Goal: Transaction & Acquisition: Subscribe to service/newsletter

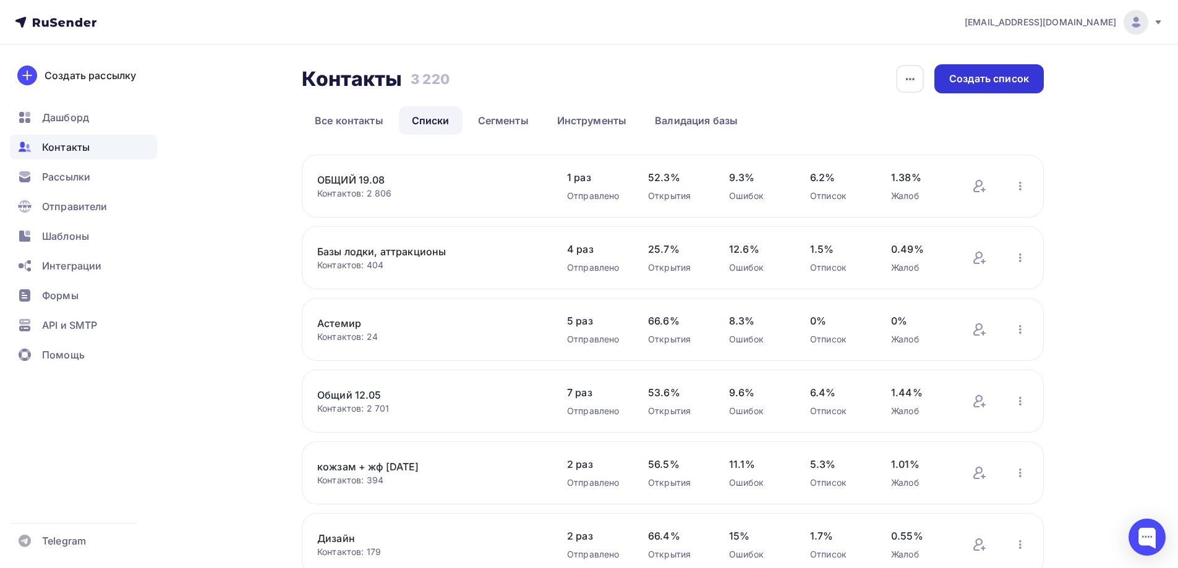
click at [985, 74] on div "Создать список" at bounding box center [989, 79] width 80 height 14
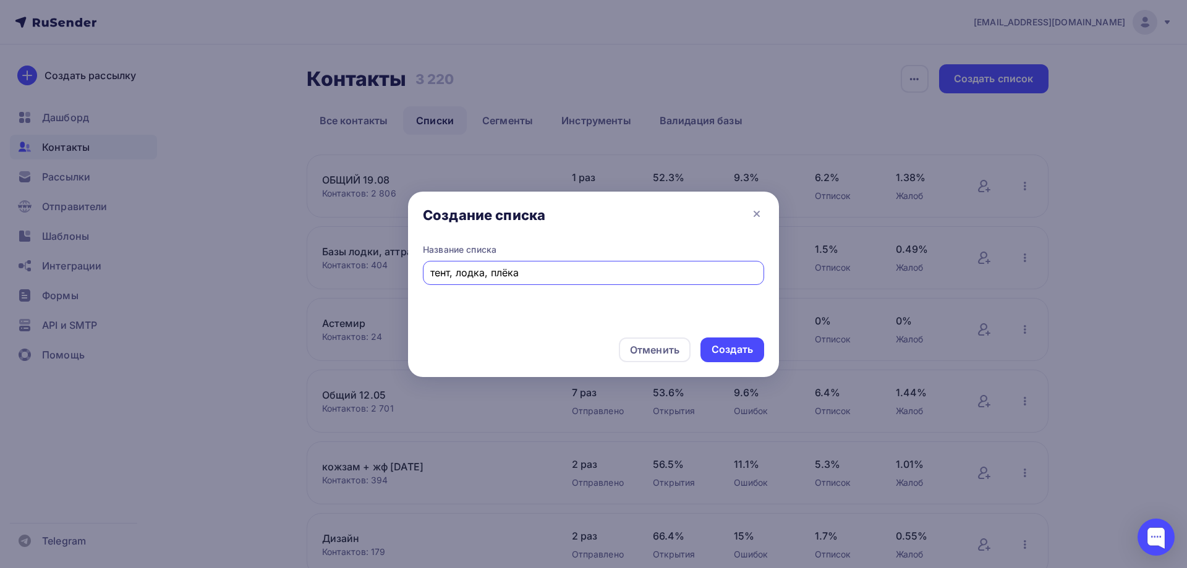
click at [506, 274] on input "тент, лодка, плёка" at bounding box center [593, 272] width 327 height 15
type input "тент, лодка, плёнка"
click at [722, 348] on div "Создать" at bounding box center [732, 349] width 41 height 14
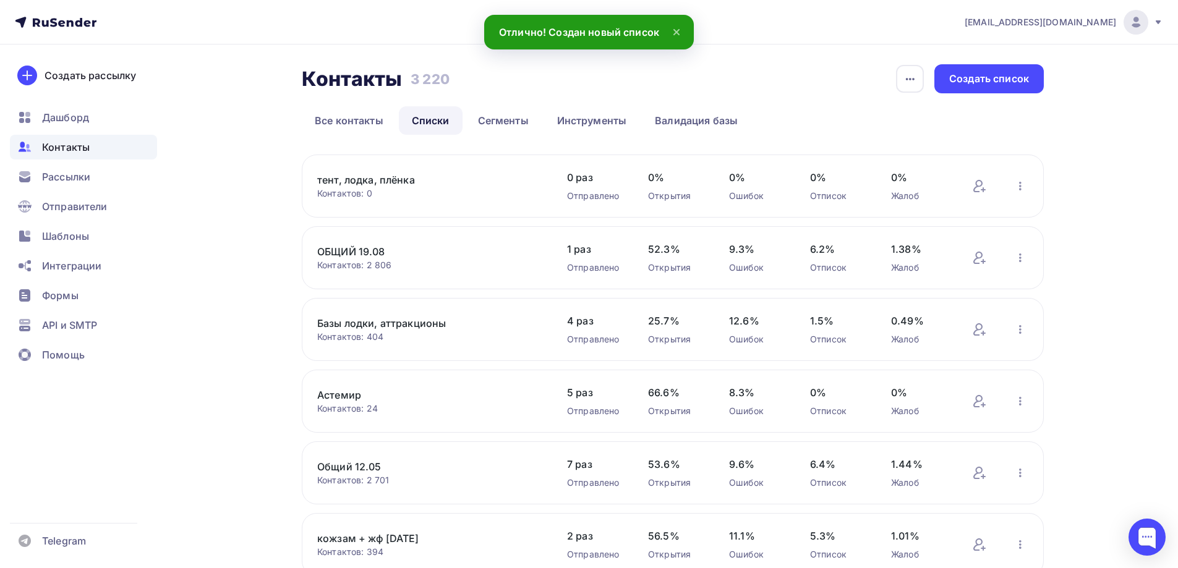
click at [378, 180] on link "тент, лодка, плёнка" at bounding box center [422, 179] width 210 height 15
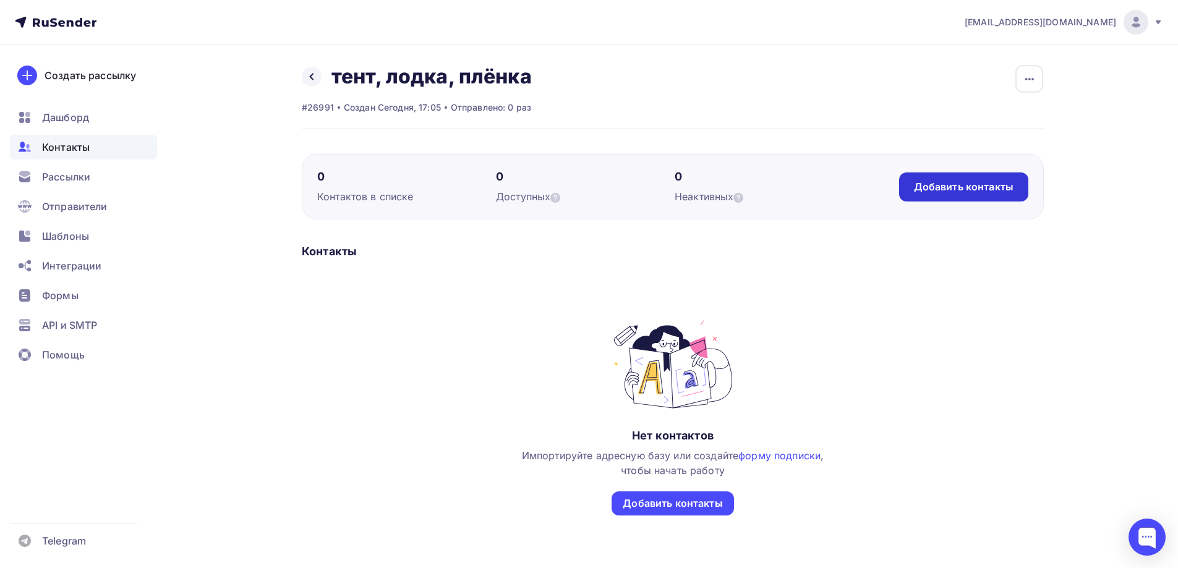
click at [949, 184] on div "Добавить контакты" at bounding box center [964, 187] width 100 height 14
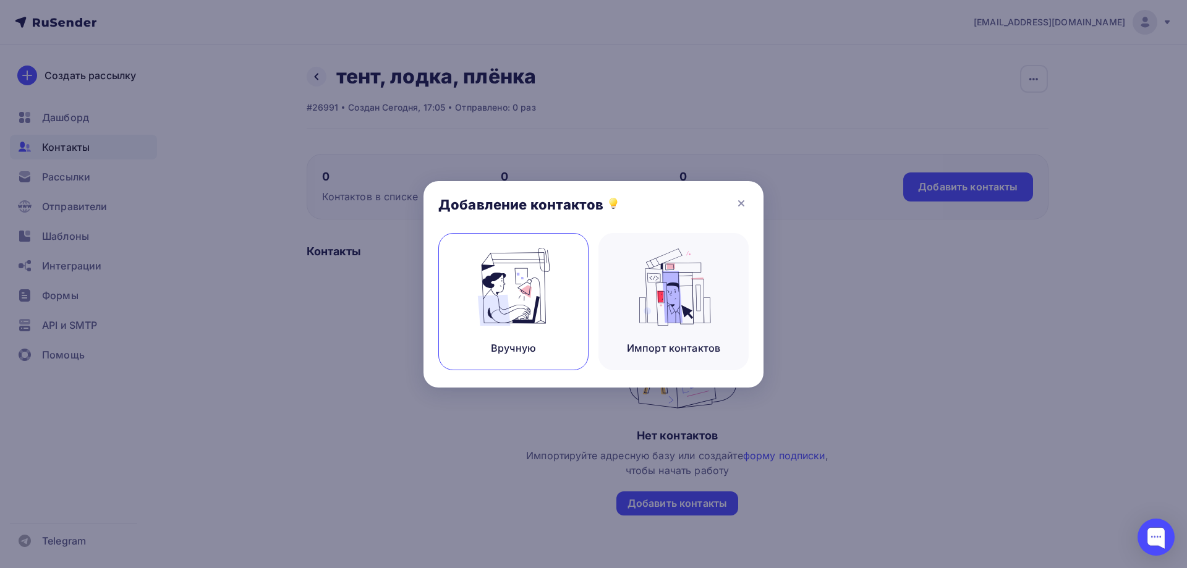
click at [525, 293] on img at bounding box center [513, 287] width 83 height 78
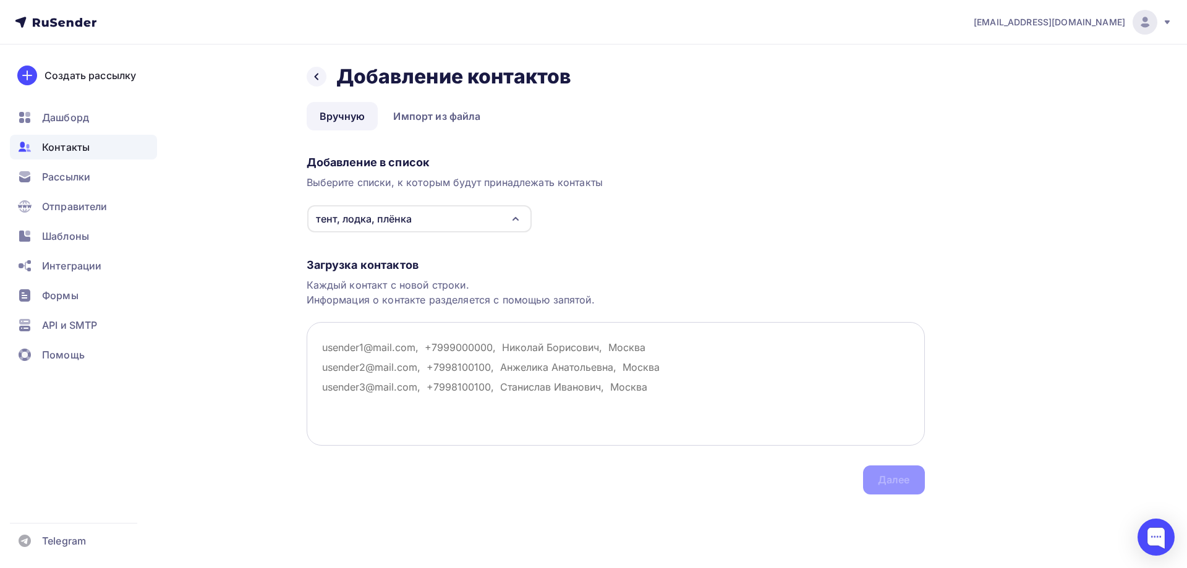
click at [317, 345] on textarea at bounding box center [616, 384] width 618 height 124
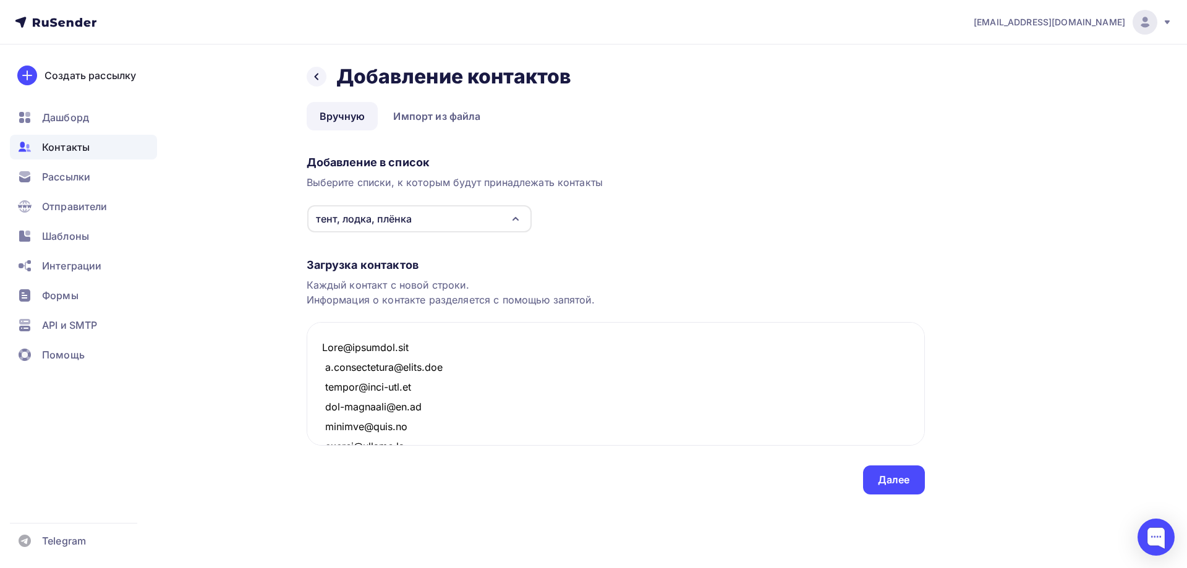
scroll to position [15714, 0]
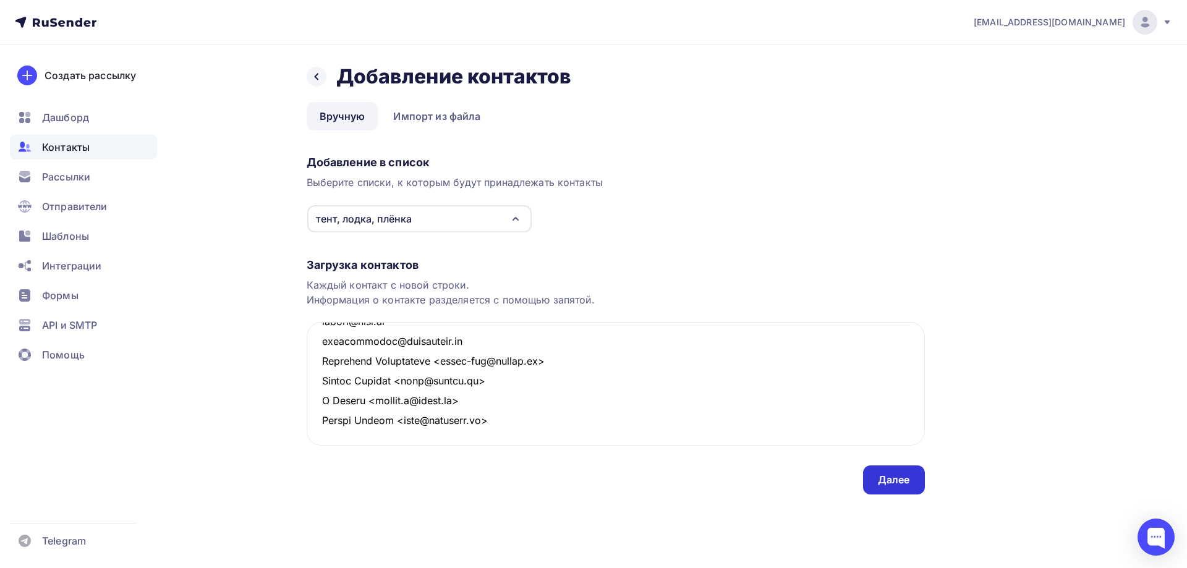
type textarea "[PERSON_NAME][EMAIL_ADDRESS][DOMAIN_NAME] [DOMAIN_NAME][EMAIL_ADDRESS][DOMAIN_N…"
click at [891, 480] on div "Далее" at bounding box center [894, 480] width 32 height 14
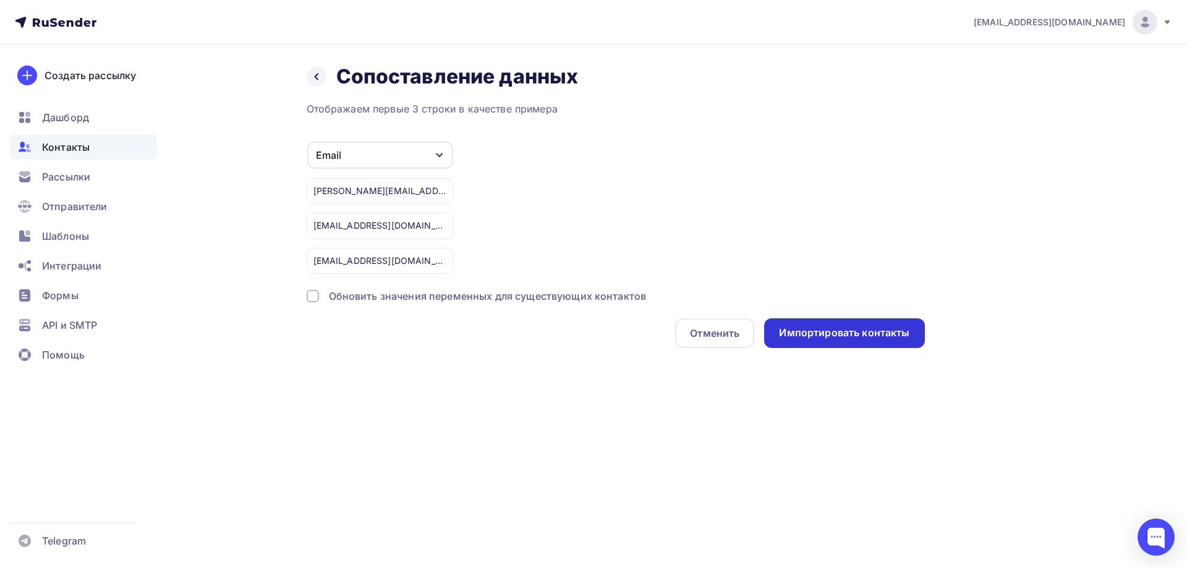
click at [814, 329] on div "Импортировать контакты" at bounding box center [844, 333] width 130 height 14
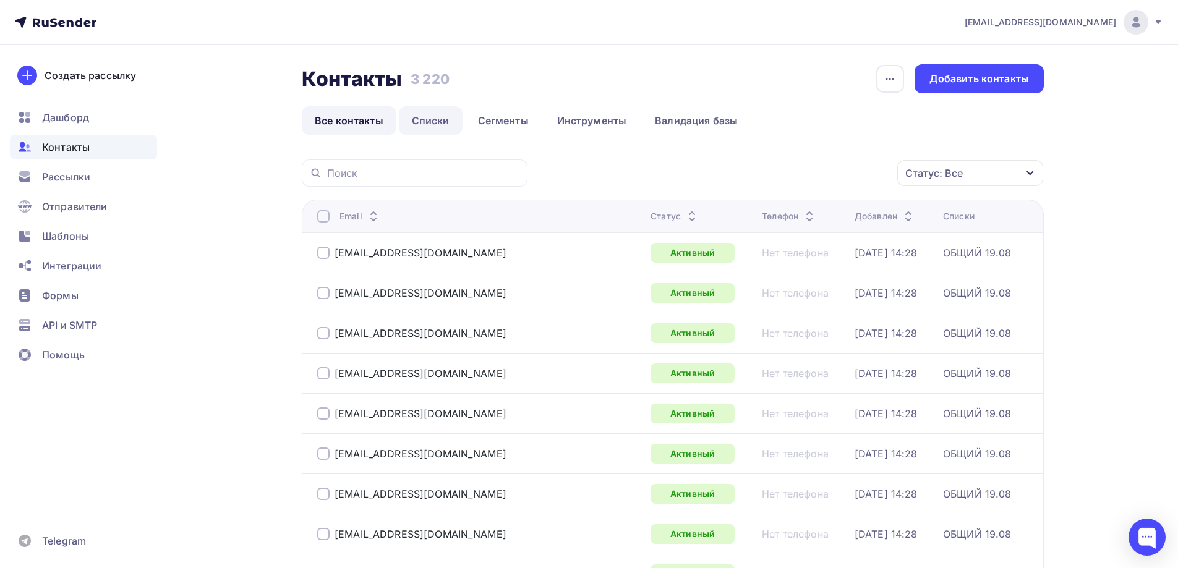
click at [424, 123] on link "Списки" at bounding box center [431, 120] width 64 height 28
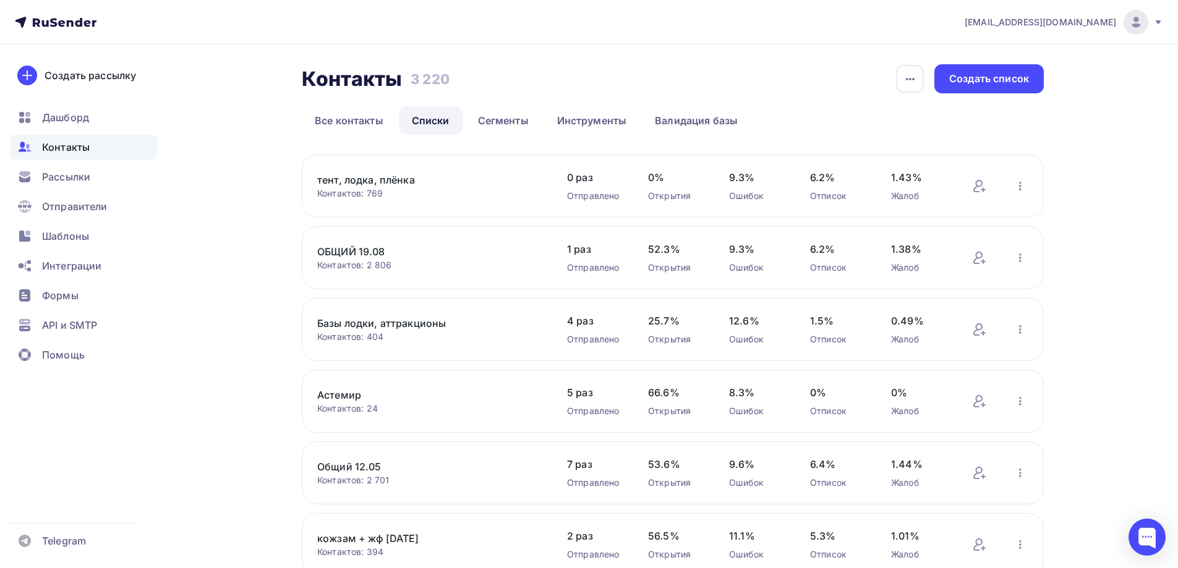
click at [389, 181] on link "тент, лодка, плёнка" at bounding box center [422, 179] width 210 height 15
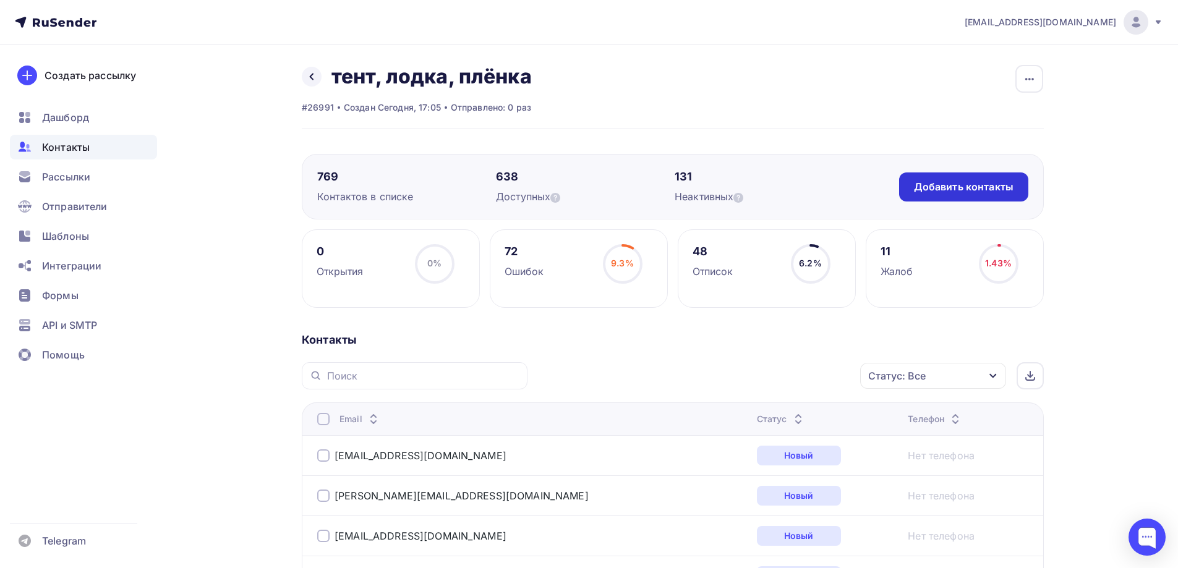
click at [966, 183] on div "Добавить контакты" at bounding box center [964, 187] width 100 height 14
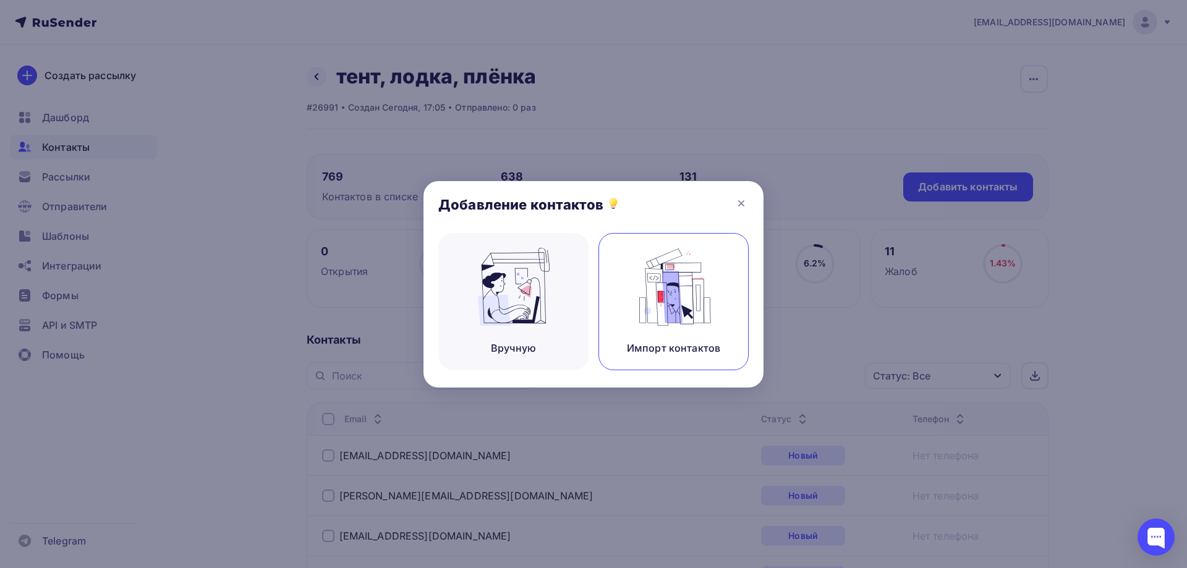
click at [692, 346] on div "Импорт контактов" at bounding box center [673, 348] width 93 height 15
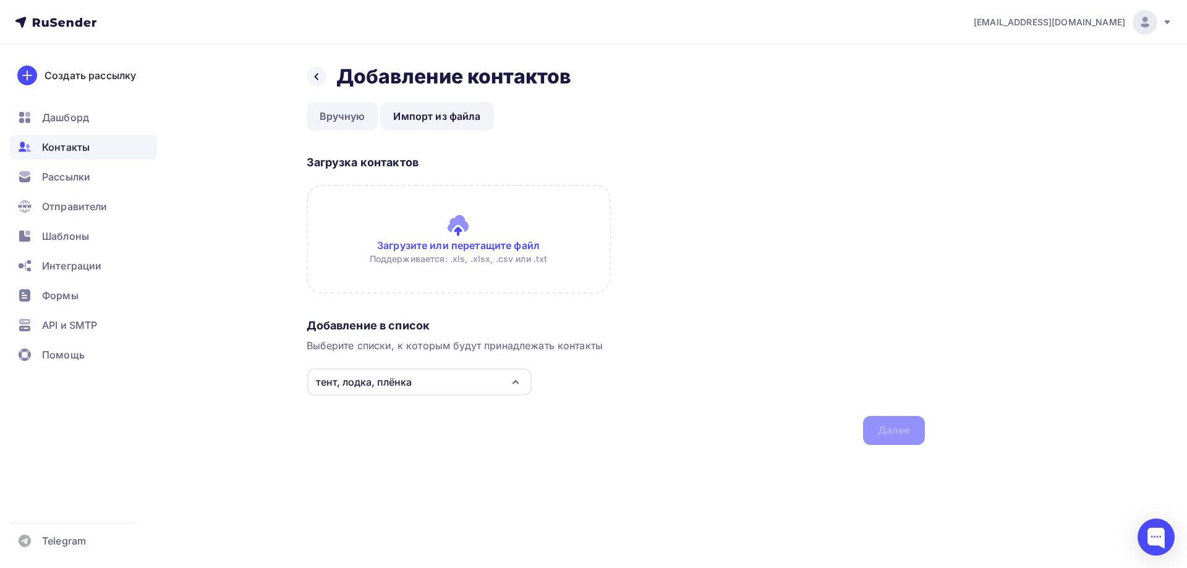
click at [328, 113] on link "Вручную" at bounding box center [343, 116] width 72 height 28
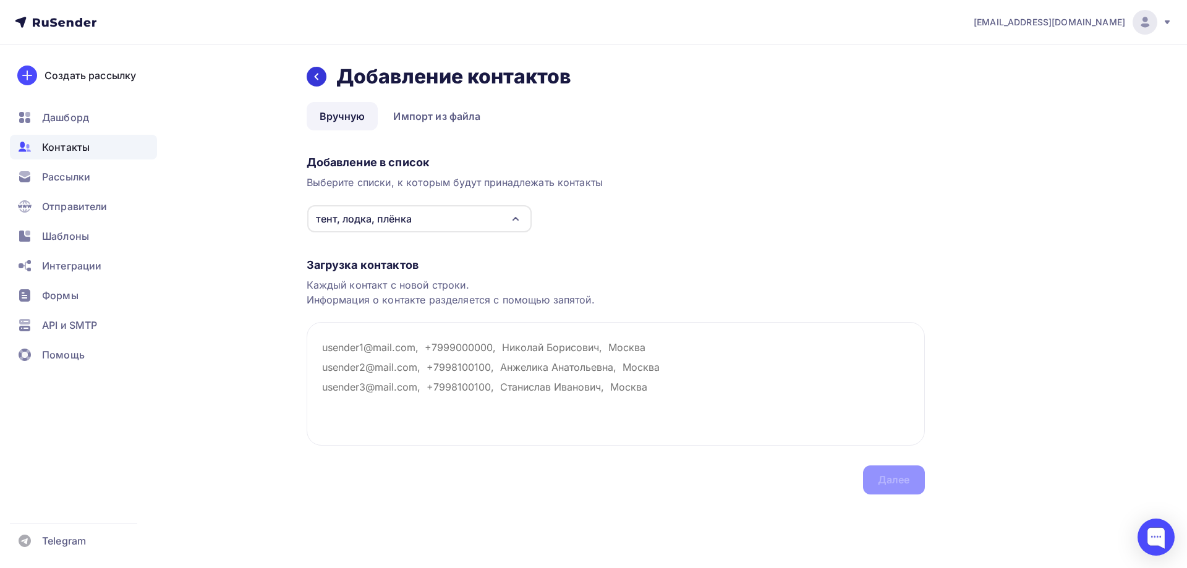
click at [313, 77] on icon at bounding box center [317, 77] width 10 height 10
click at [80, 179] on span "Рассылки" at bounding box center [66, 176] width 48 height 15
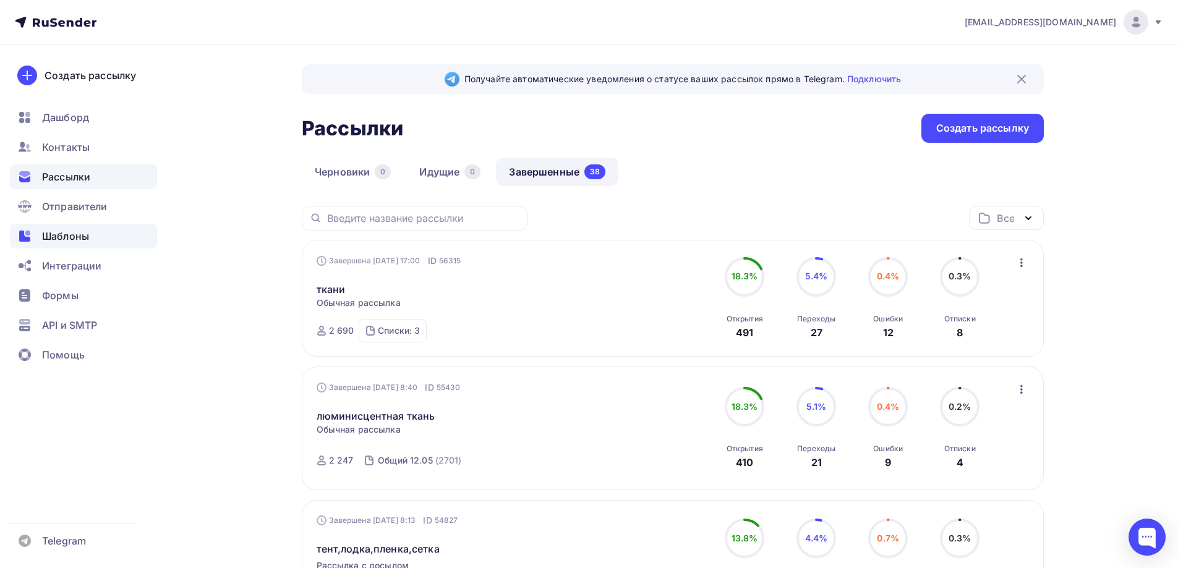
click at [50, 238] on span "Шаблоны" at bounding box center [65, 236] width 47 height 15
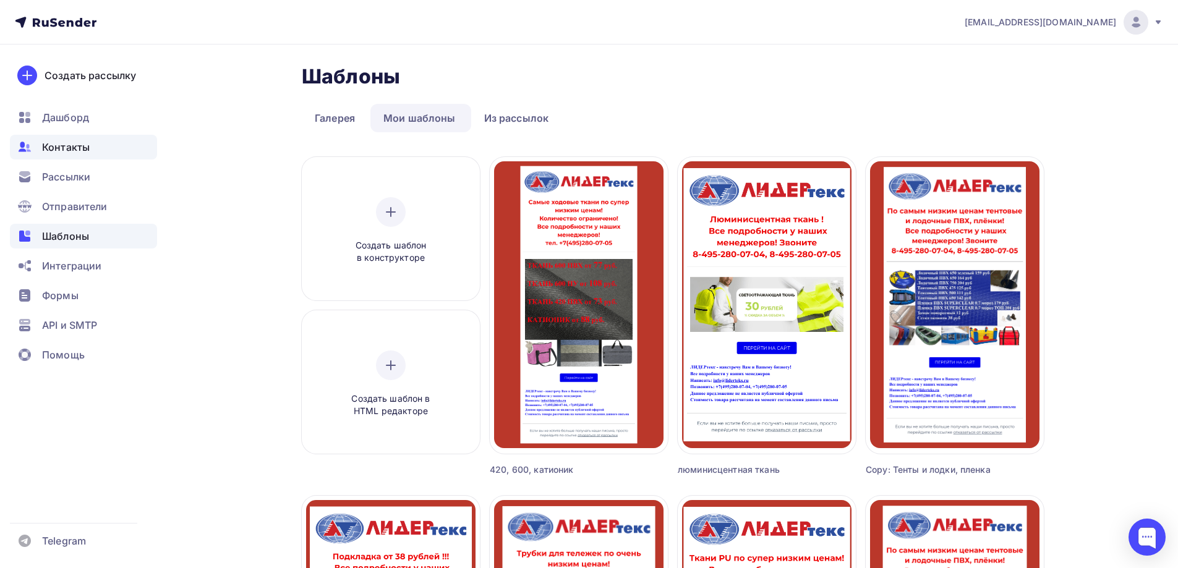
click at [72, 140] on span "Контакты" at bounding box center [66, 147] width 48 height 15
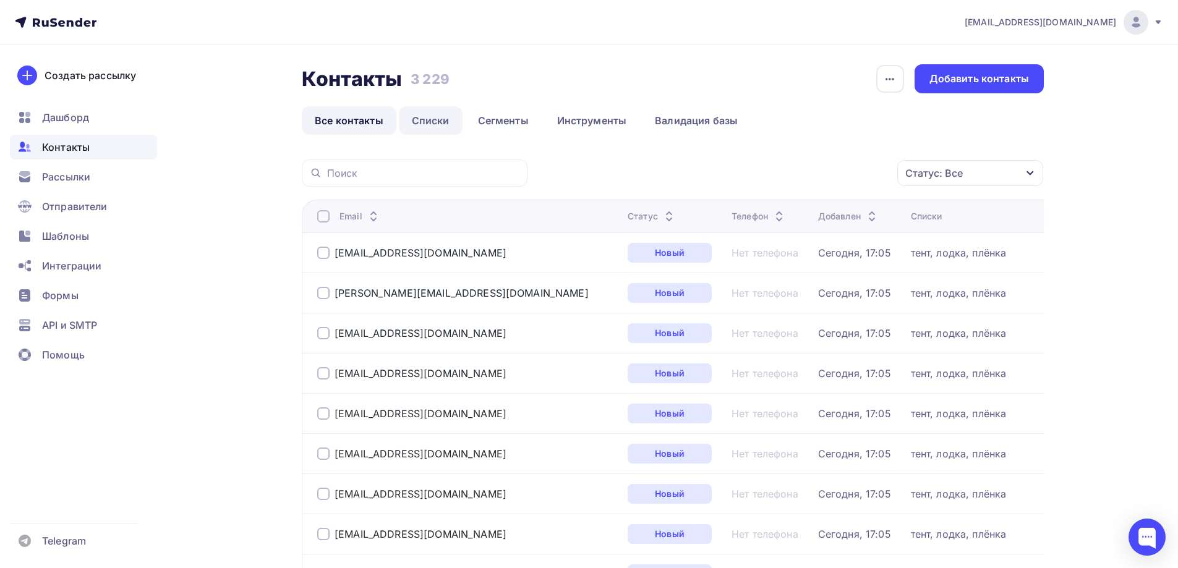
click at [441, 118] on link "Списки" at bounding box center [431, 120] width 64 height 28
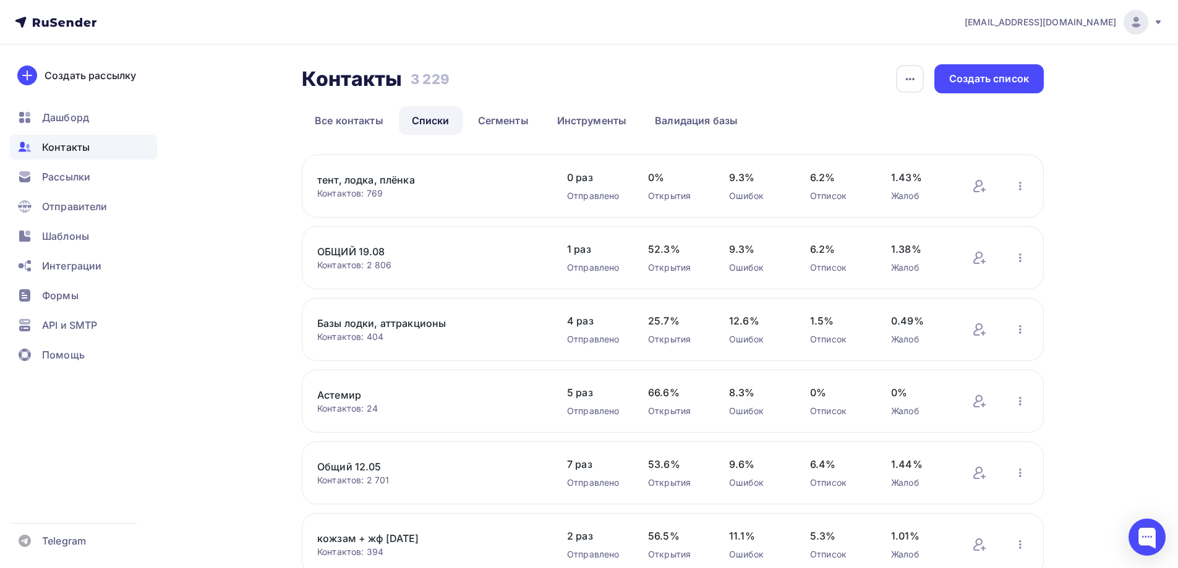
click at [1143, 19] on div at bounding box center [1135, 22] width 25 height 25
click at [990, 60] on span "Аккаунт" at bounding box center [997, 54] width 41 height 15
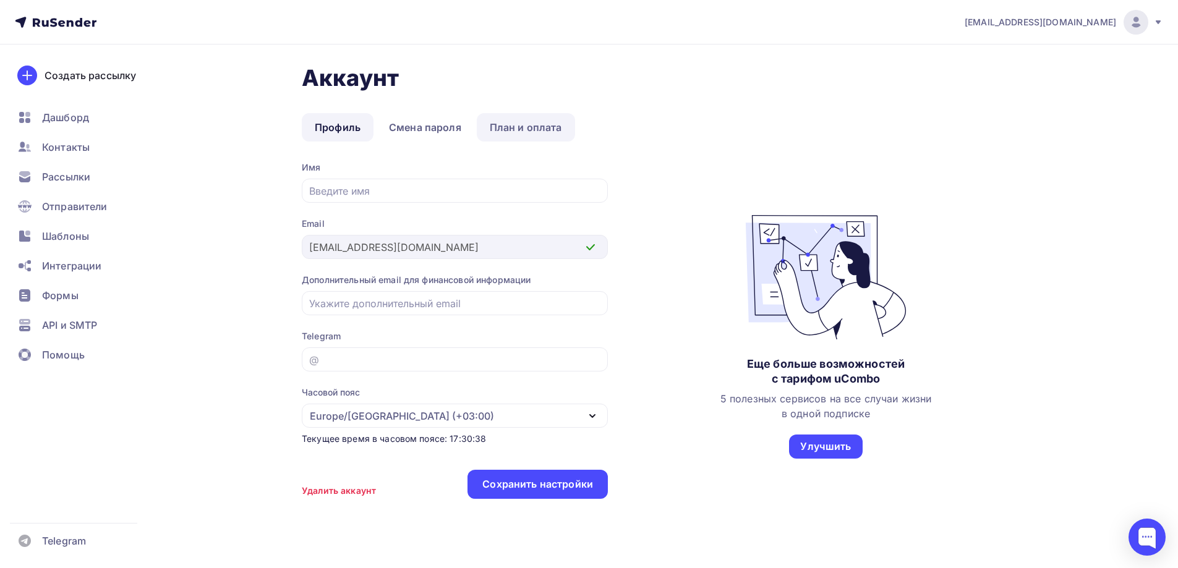
click at [506, 123] on link "План и оплата" at bounding box center [526, 127] width 98 height 28
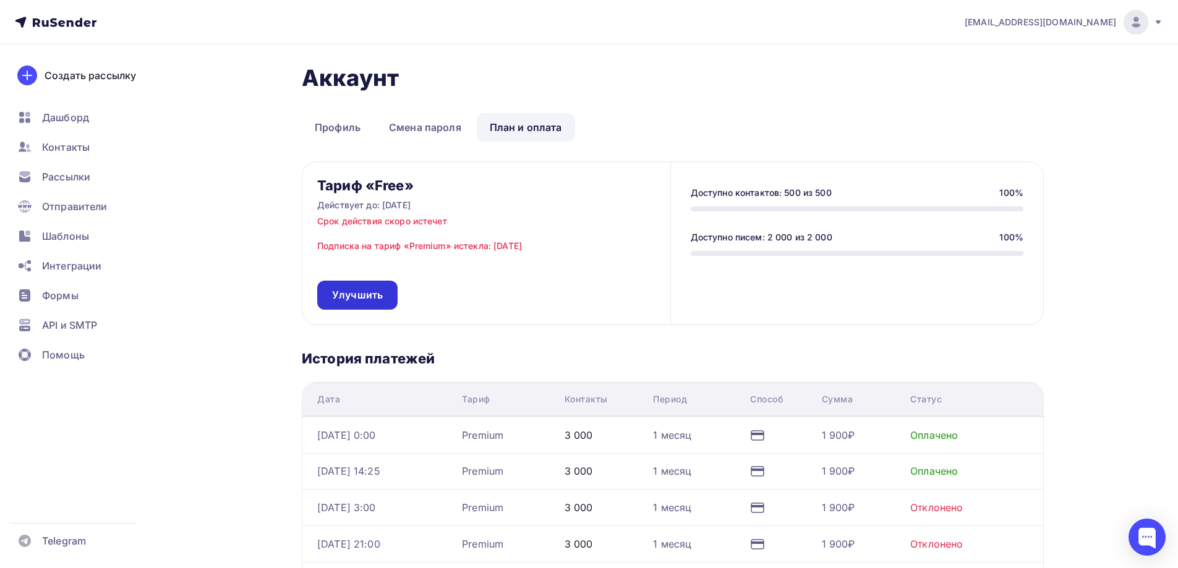
click at [389, 292] on link "Улучшить" at bounding box center [357, 295] width 80 height 29
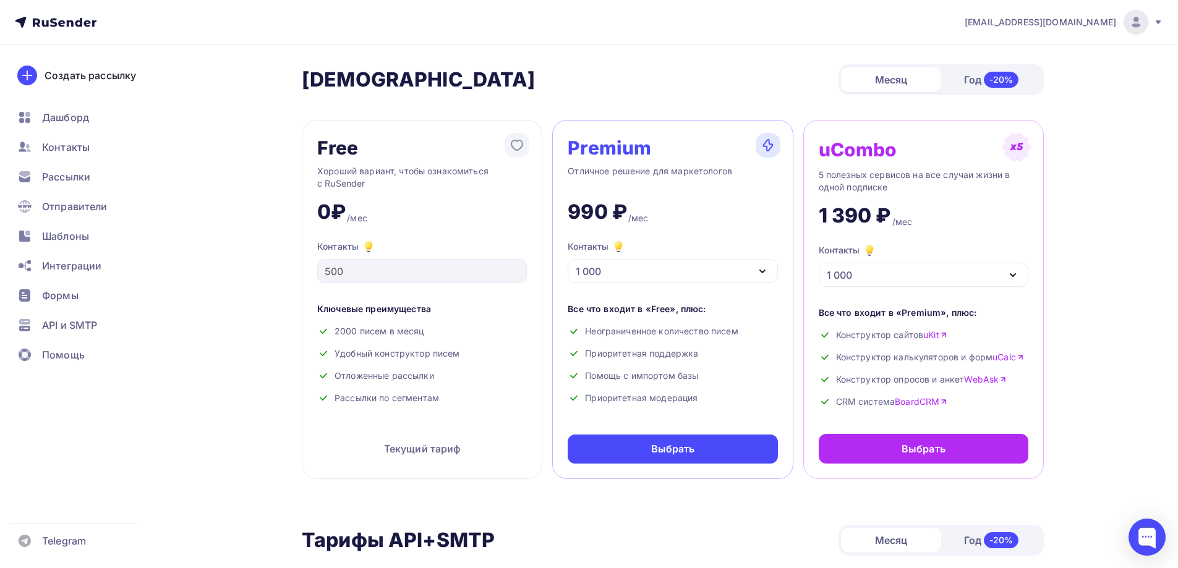
click at [765, 273] on icon "button" at bounding box center [762, 271] width 15 height 15
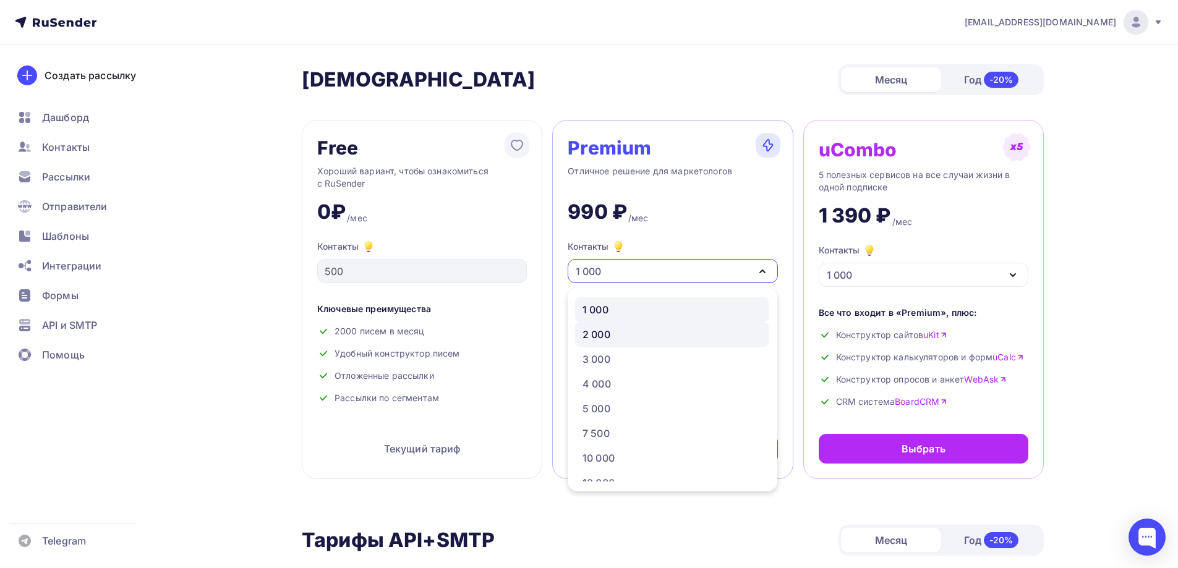
click at [619, 337] on div "2 000" at bounding box center [671, 334] width 179 height 15
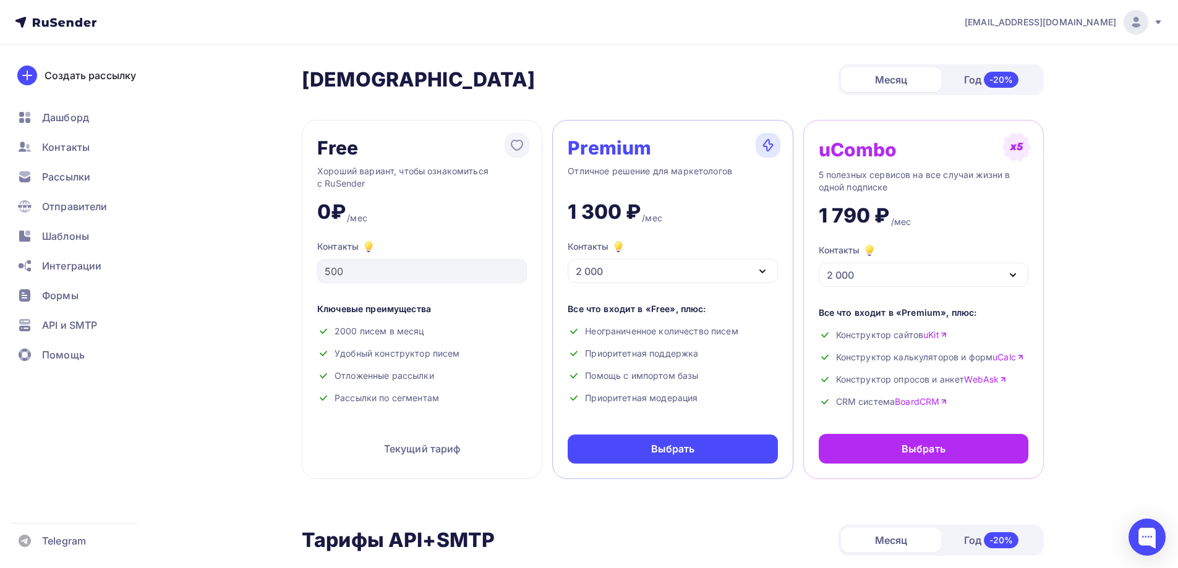
click at [768, 266] on icon "button" at bounding box center [762, 271] width 15 height 15
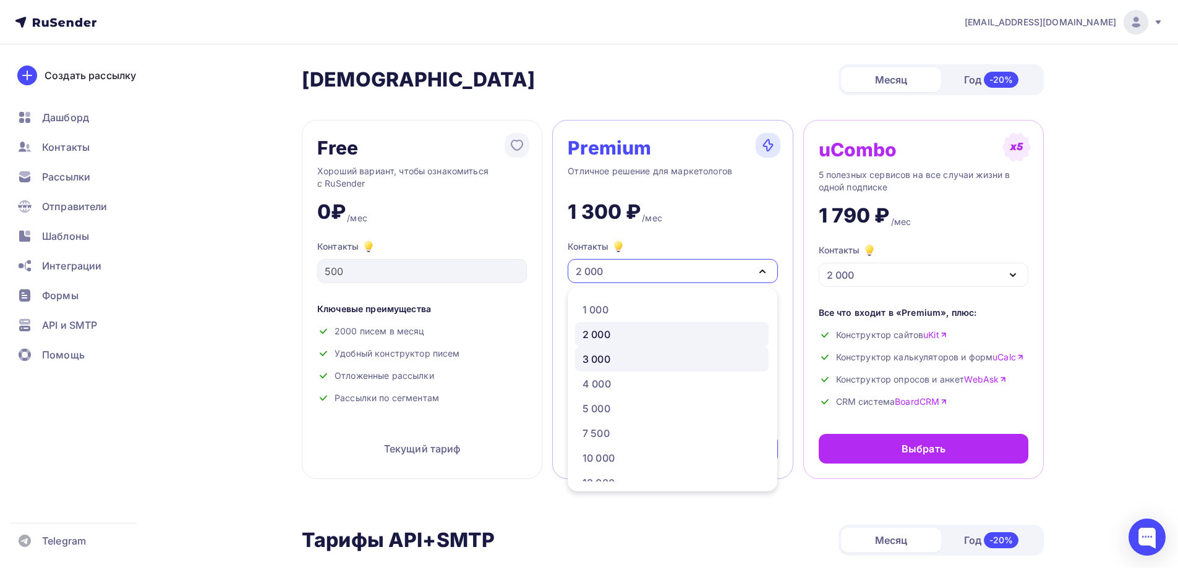
click at [592, 361] on div "3 000" at bounding box center [596, 359] width 28 height 15
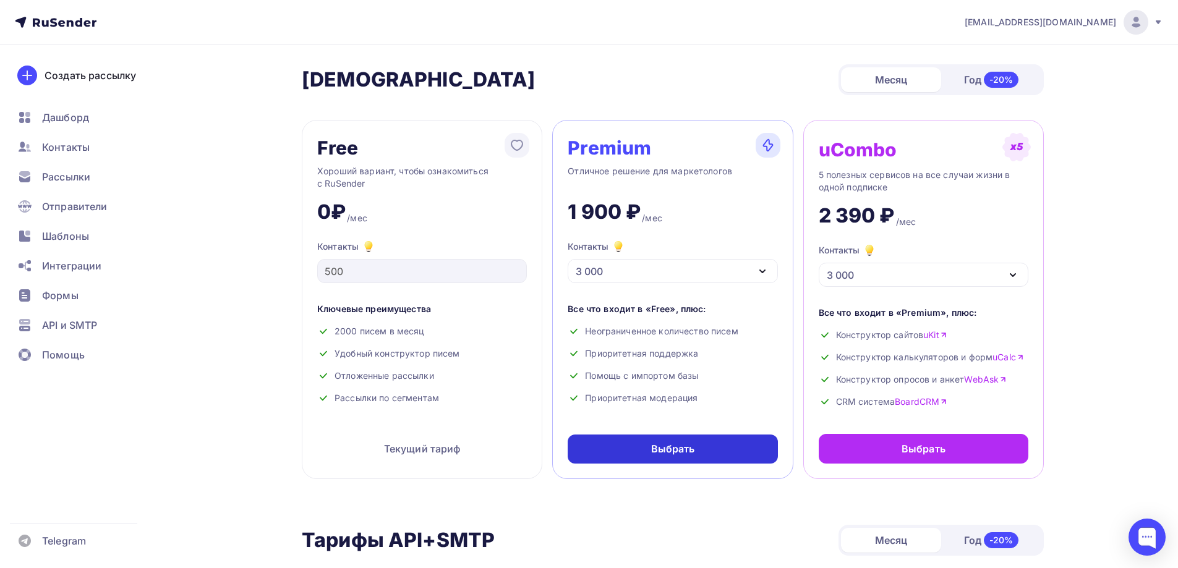
click at [631, 444] on div "Выбрать" at bounding box center [672, 449] width 210 height 29
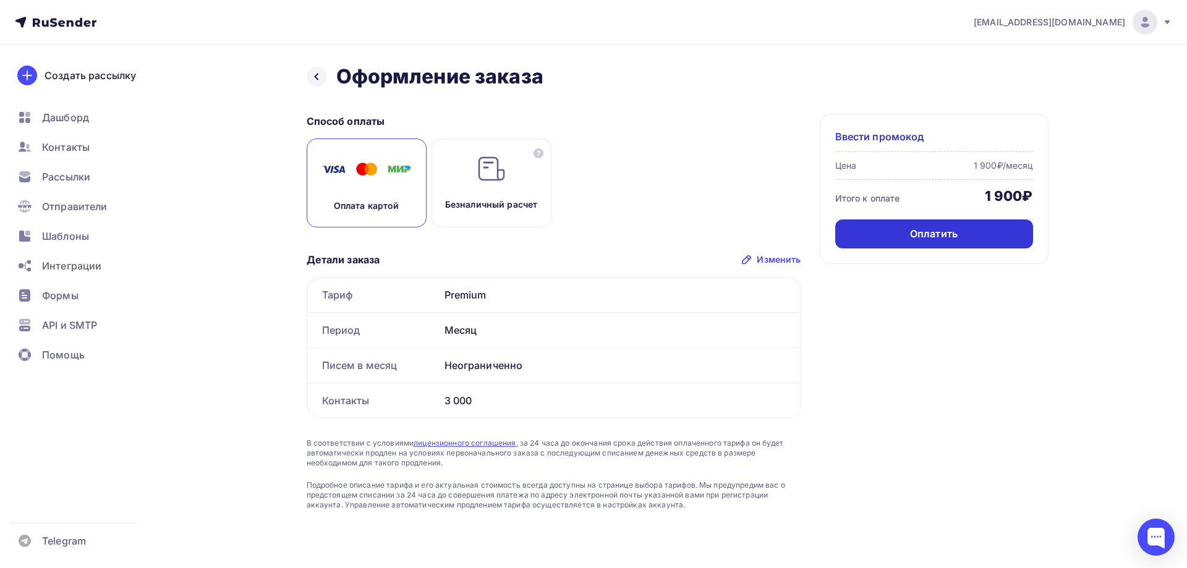
click at [917, 236] on div "Оплатить" at bounding box center [934, 234] width 48 height 14
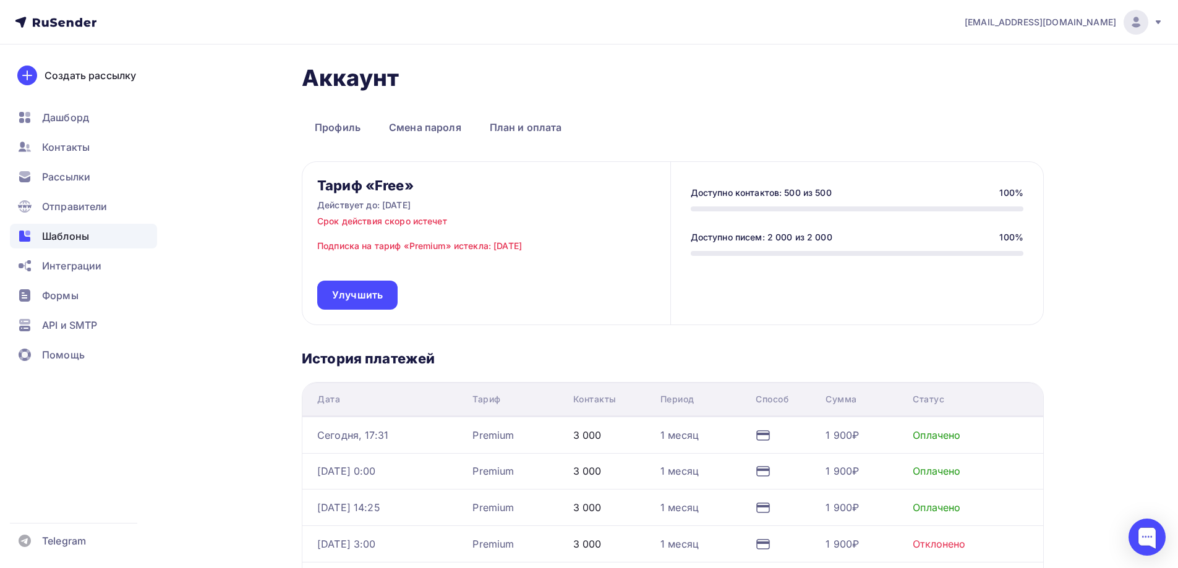
click at [64, 236] on span "Шаблоны" at bounding box center [65, 236] width 47 height 15
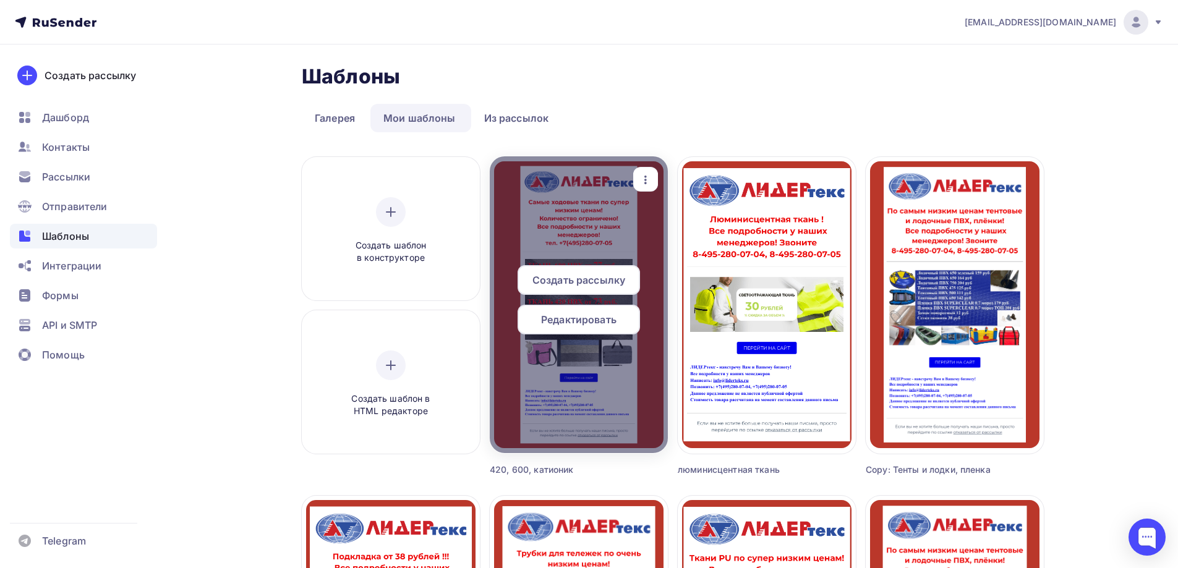
click at [641, 179] on icon "button" at bounding box center [645, 179] width 15 height 15
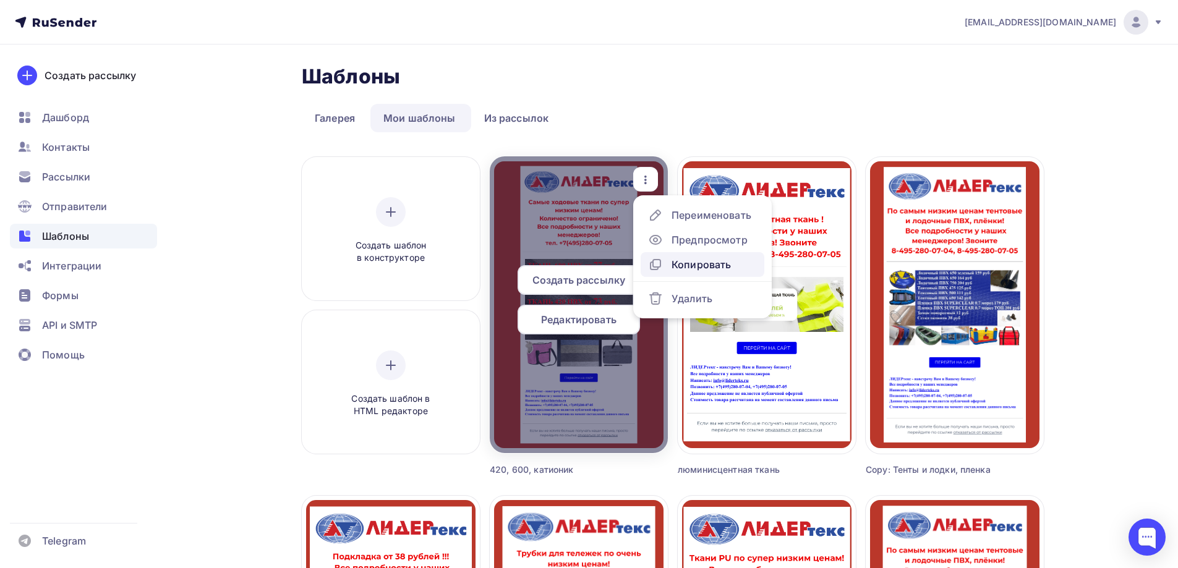
click at [696, 268] on div "Копировать" at bounding box center [700, 264] width 59 height 15
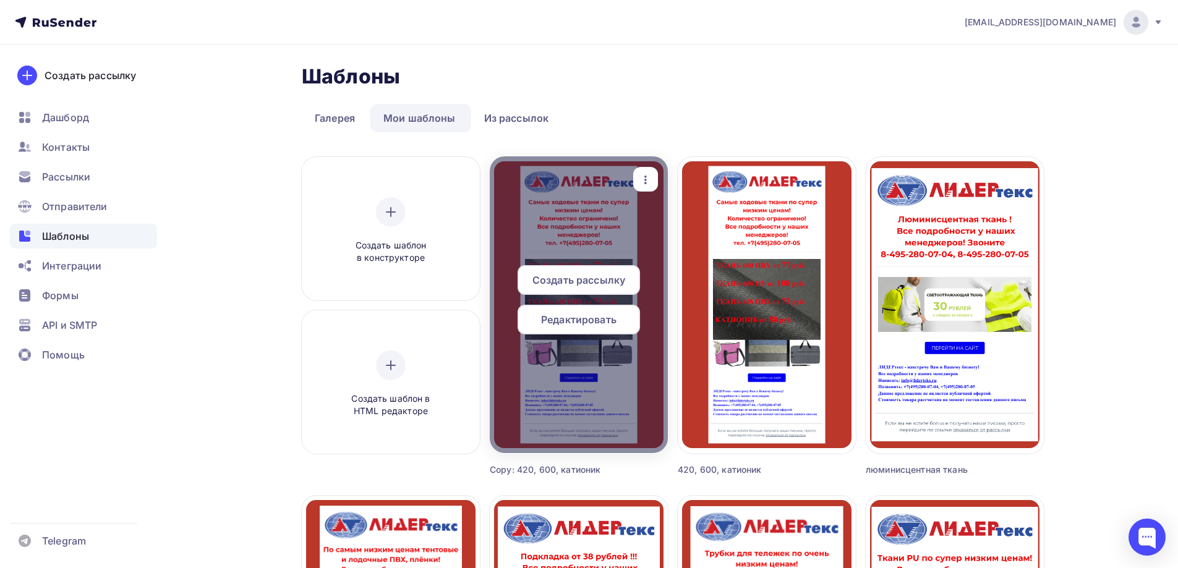
click at [637, 181] on div "button" at bounding box center [645, 180] width 25 height 24
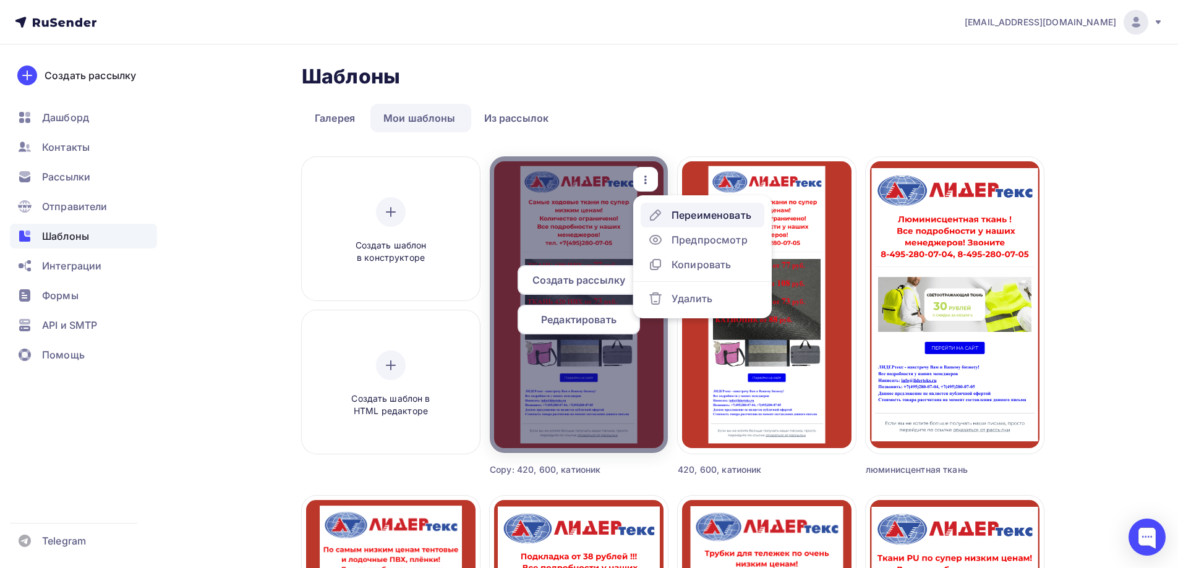
click at [687, 219] on div "Переименовать" at bounding box center [711, 215] width 80 height 15
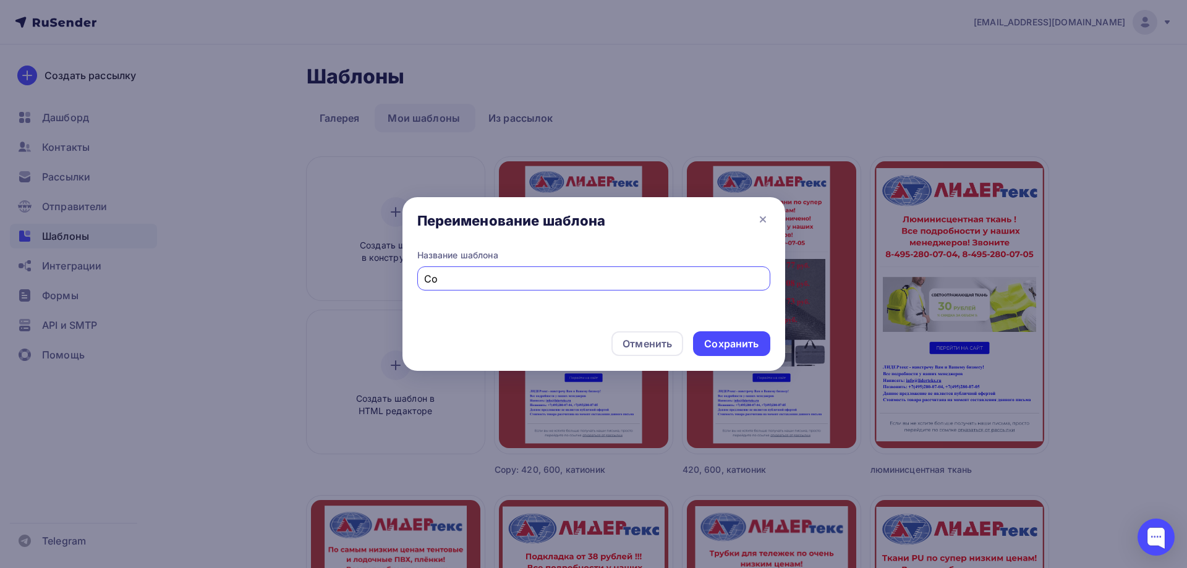
type input "C"
type input "900 тент"
click at [735, 342] on div "Сохранить" at bounding box center [731, 344] width 54 height 14
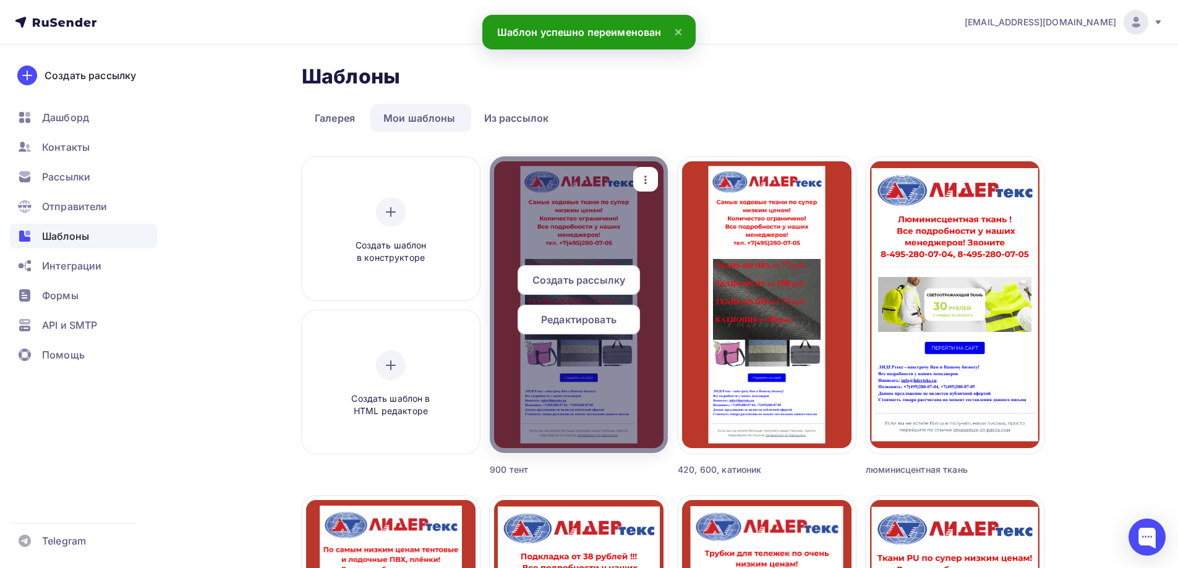
click at [559, 316] on span "Редактировать" at bounding box center [578, 319] width 75 height 15
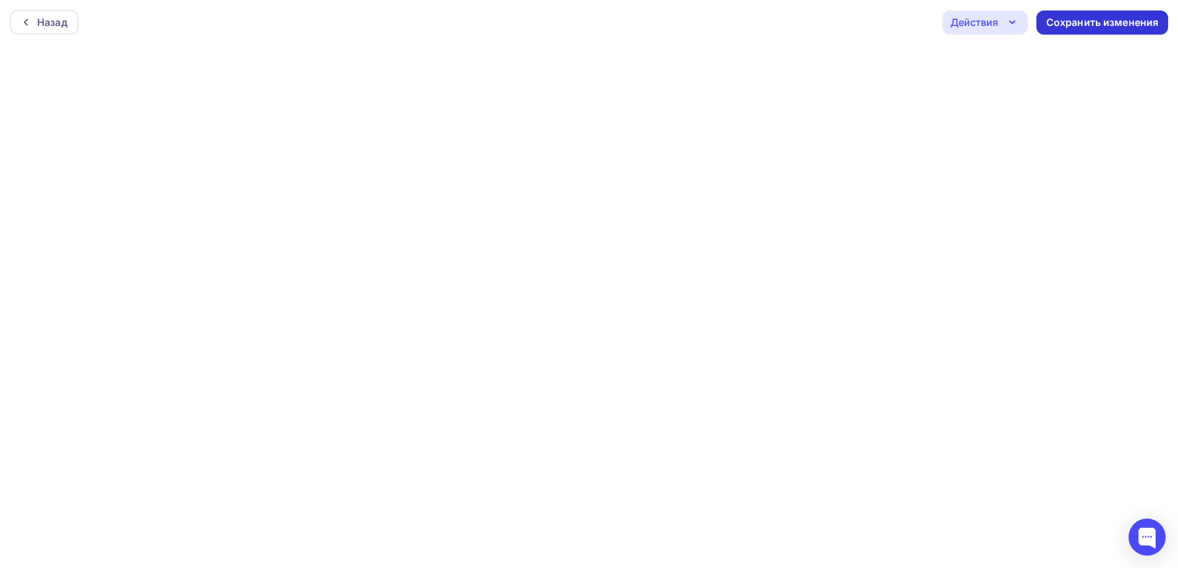
click at [1109, 19] on div "Сохранить изменения" at bounding box center [1102, 22] width 113 height 14
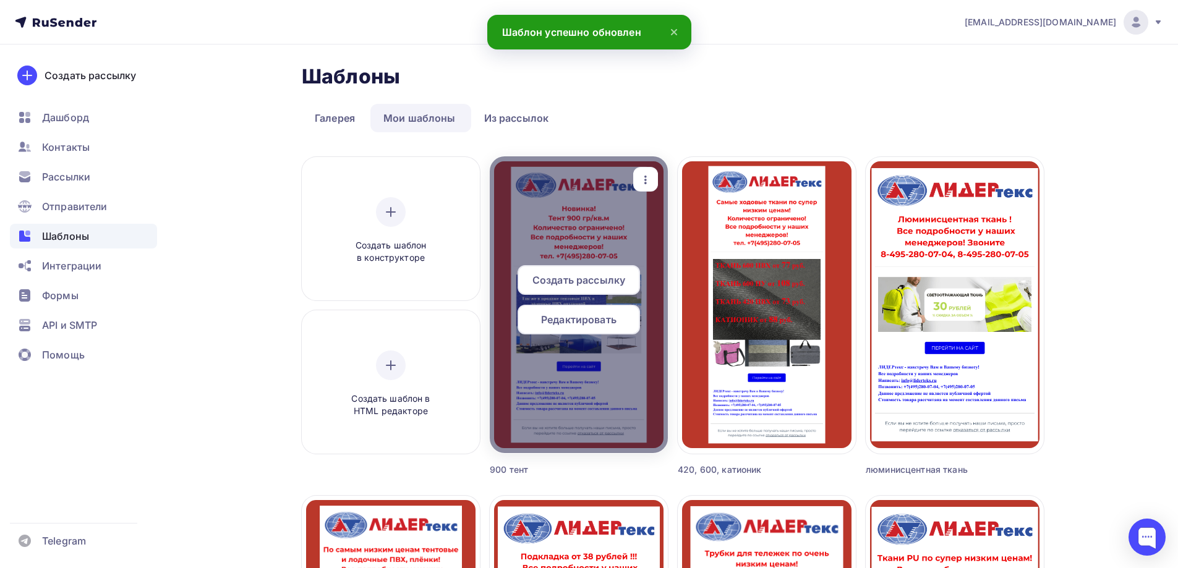
click at [583, 221] on div at bounding box center [579, 304] width 178 height 297
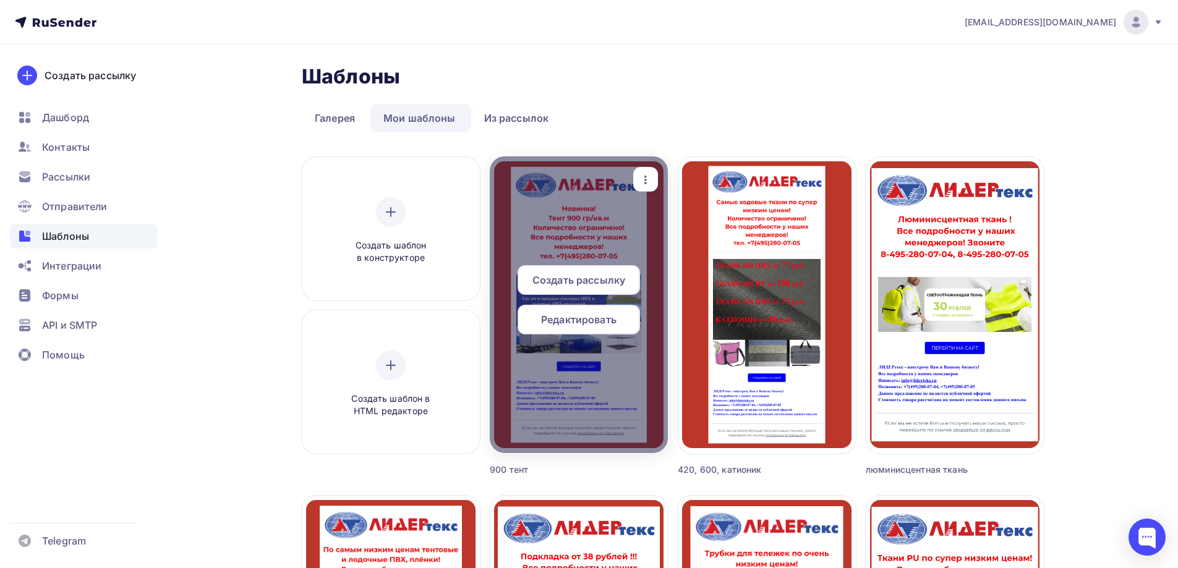
click at [598, 245] on div at bounding box center [579, 304] width 178 height 297
click at [585, 280] on span "Создать рассылку" at bounding box center [578, 280] width 93 height 15
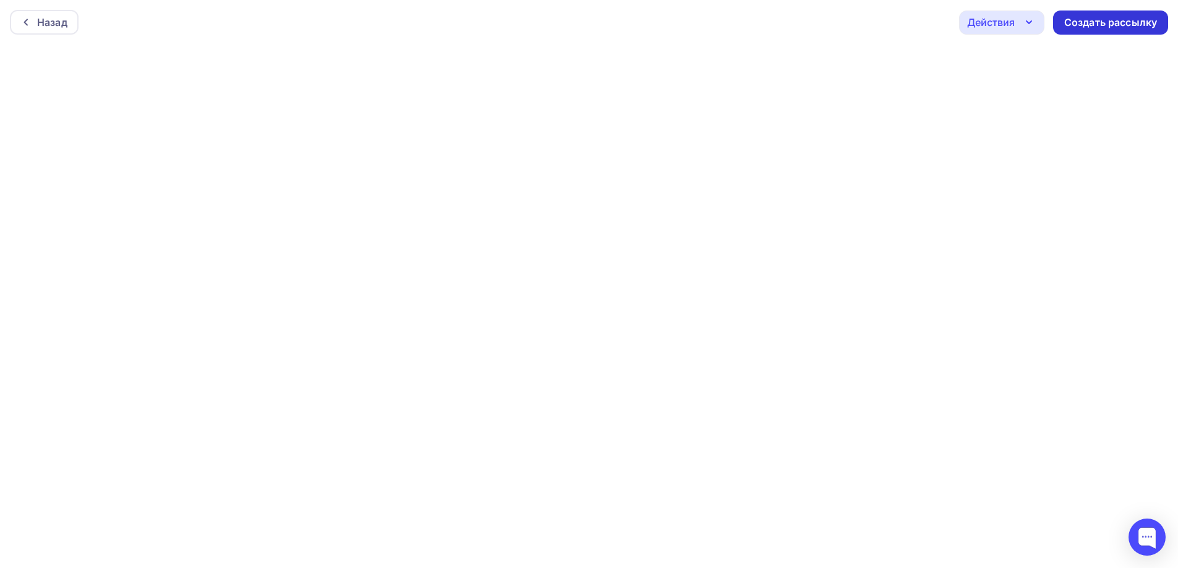
click at [1092, 22] on div "Создать рассылку" at bounding box center [1110, 22] width 93 height 14
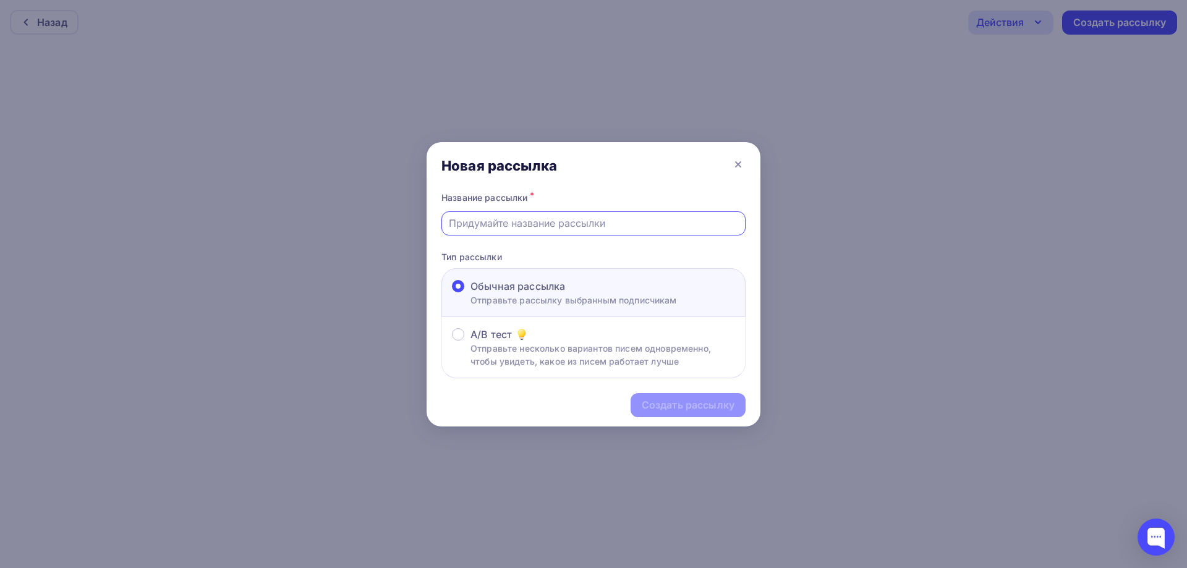
click at [483, 223] on input "text" at bounding box center [594, 223] width 290 height 15
type input "Тент 900"
drag, startPoint x: 674, startPoint y: 409, endPoint x: 670, endPoint y: 391, distance: 18.3
click at [674, 409] on div "Создать рассылку" at bounding box center [688, 405] width 93 height 14
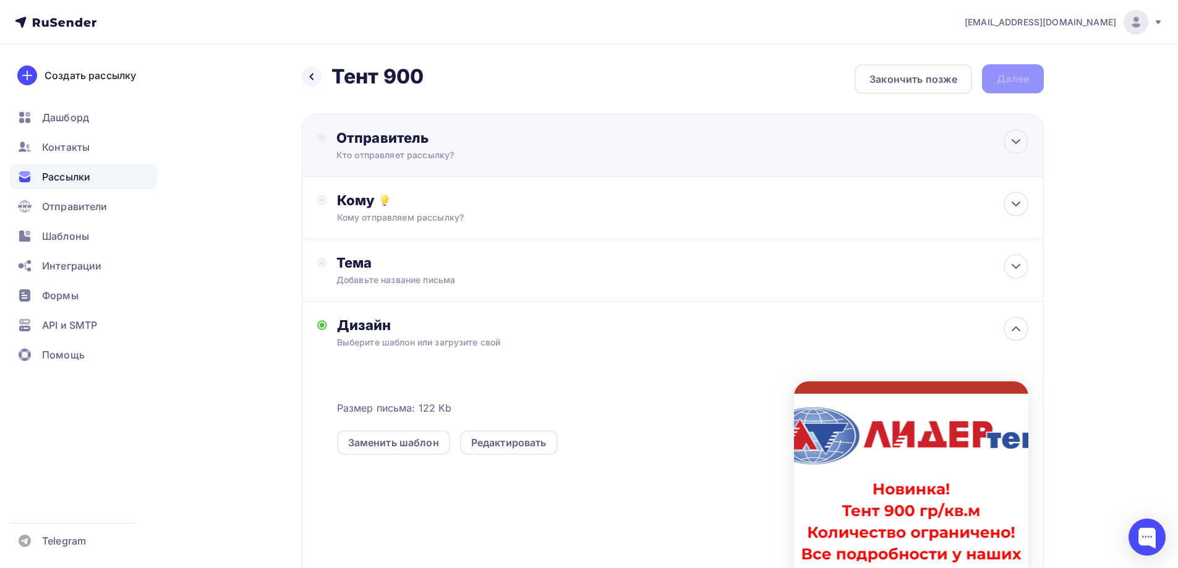
click at [417, 137] on div "Отправитель" at bounding box center [470, 137] width 268 height 17
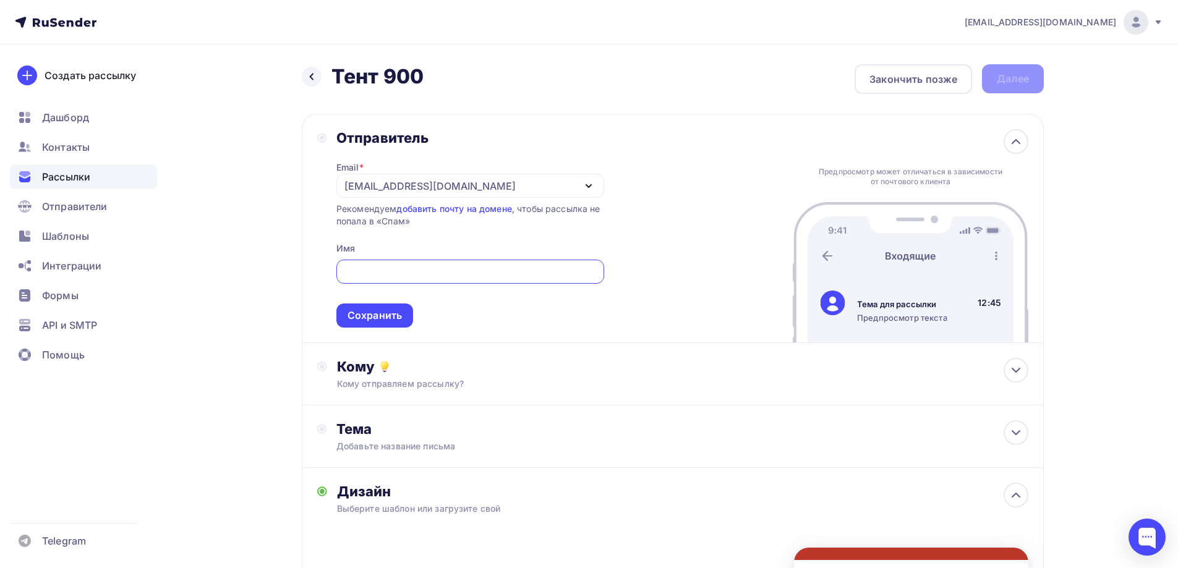
click at [588, 186] on icon "button" at bounding box center [588, 186] width 5 height 2
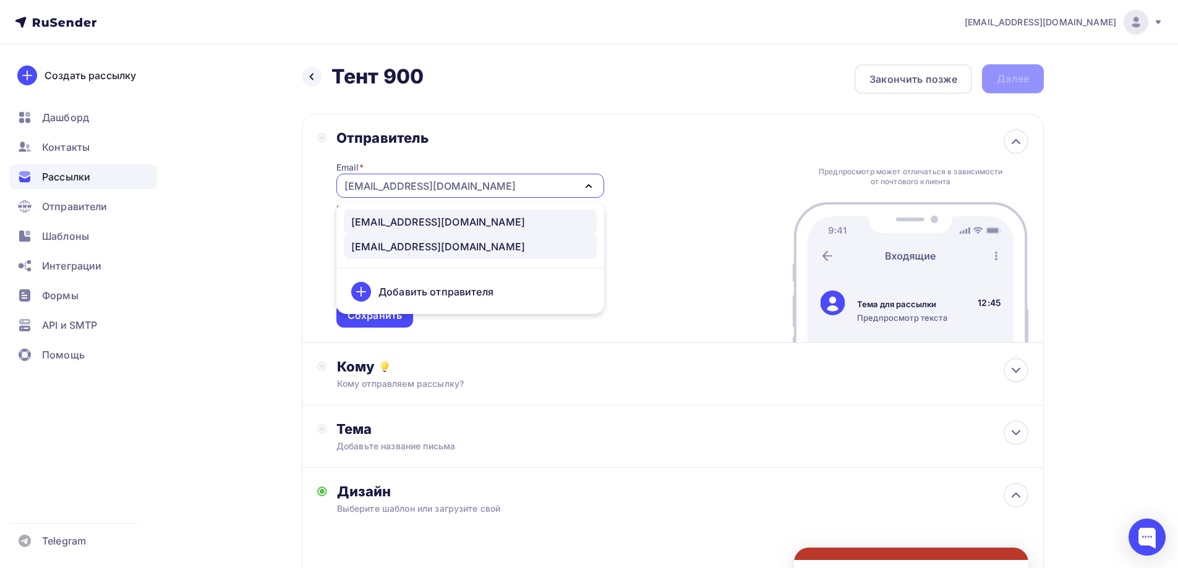
click at [407, 226] on div "info@liderteks.ru" at bounding box center [438, 222] width 174 height 15
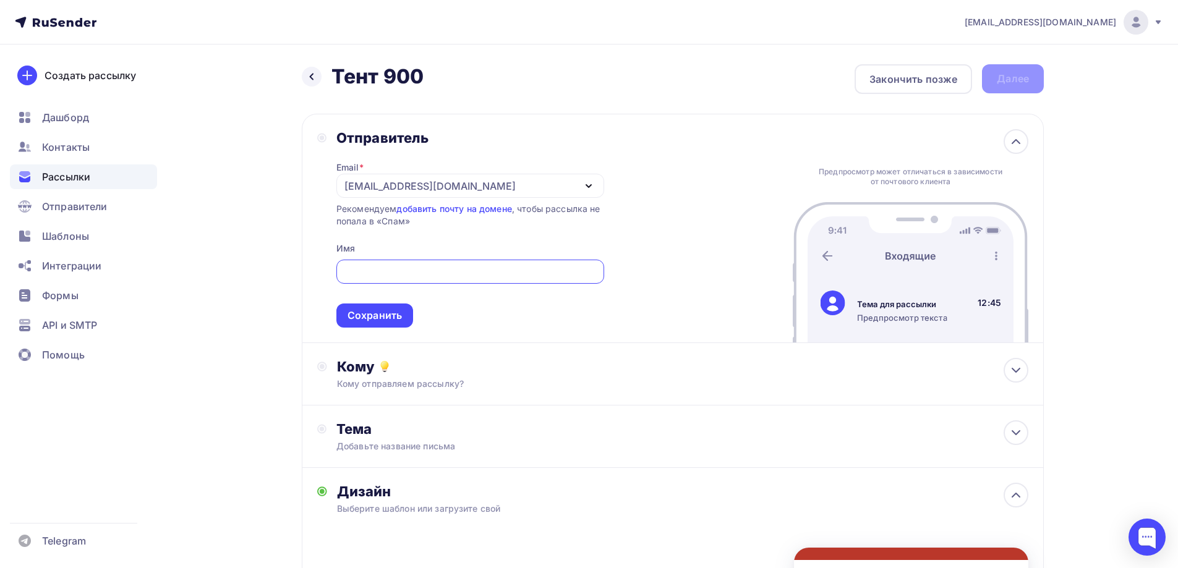
click at [390, 265] on input "text" at bounding box center [469, 272] width 253 height 15
type input "ЛИДЕРТЕКС ООО"
click at [383, 310] on div "Сохранить" at bounding box center [374, 315] width 54 height 14
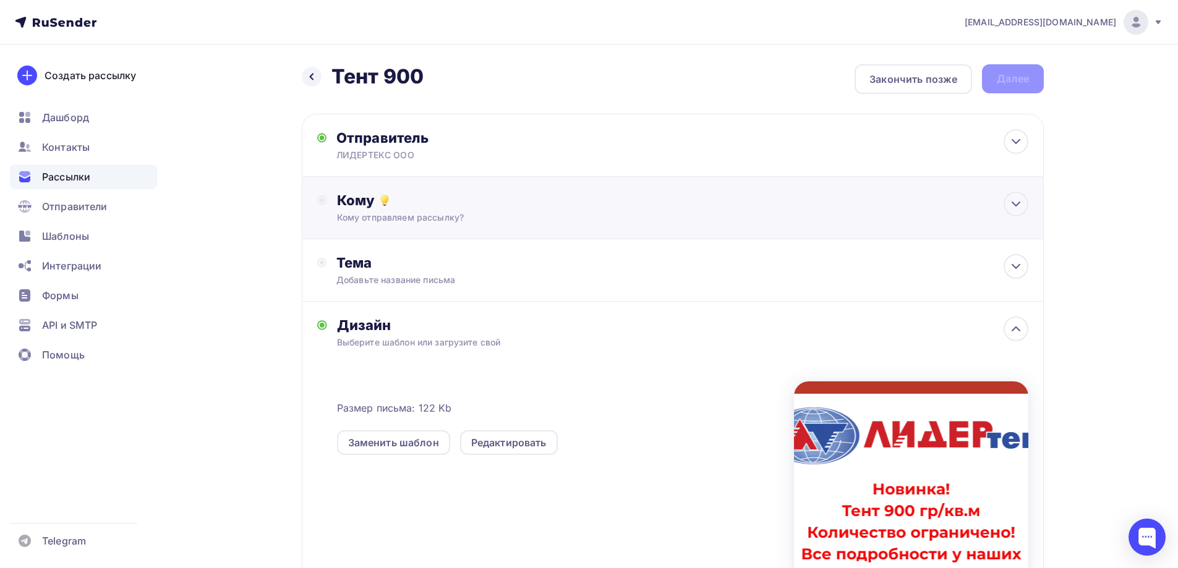
click at [406, 211] on div "Кому отправляем рассылку?" at bounding box center [648, 217] width 623 height 12
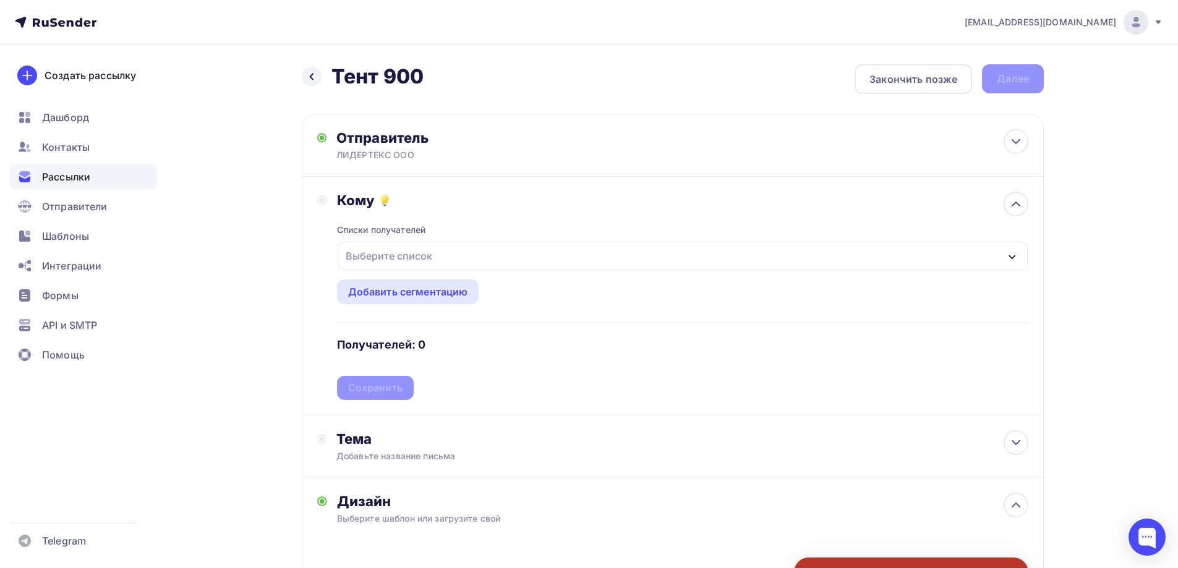
click at [1009, 255] on icon "button" at bounding box center [1011, 257] width 7 height 4
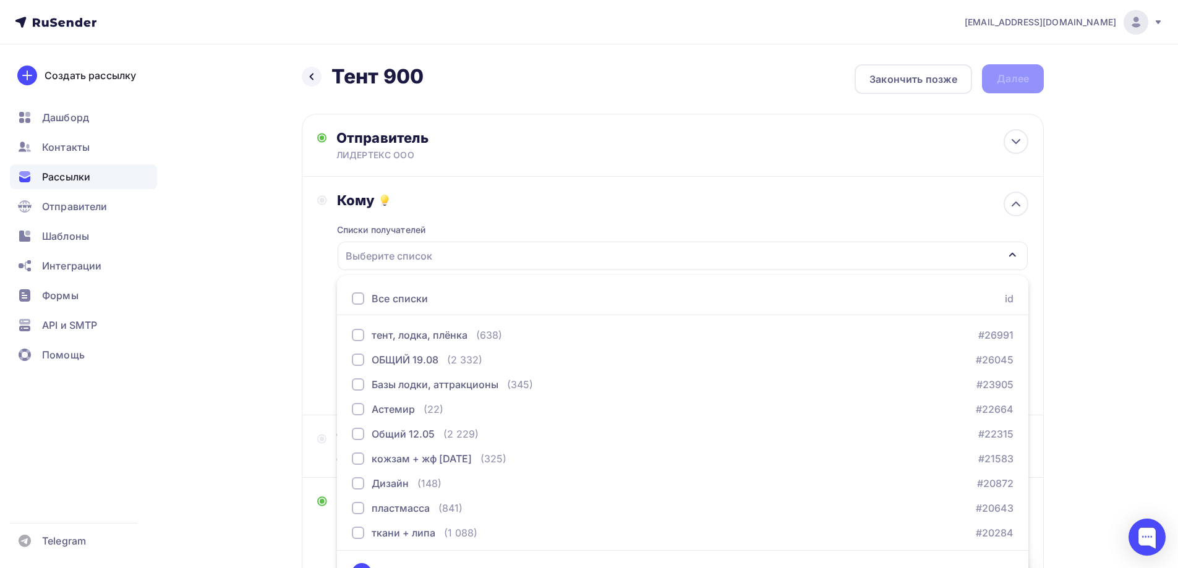
scroll to position [27, 0]
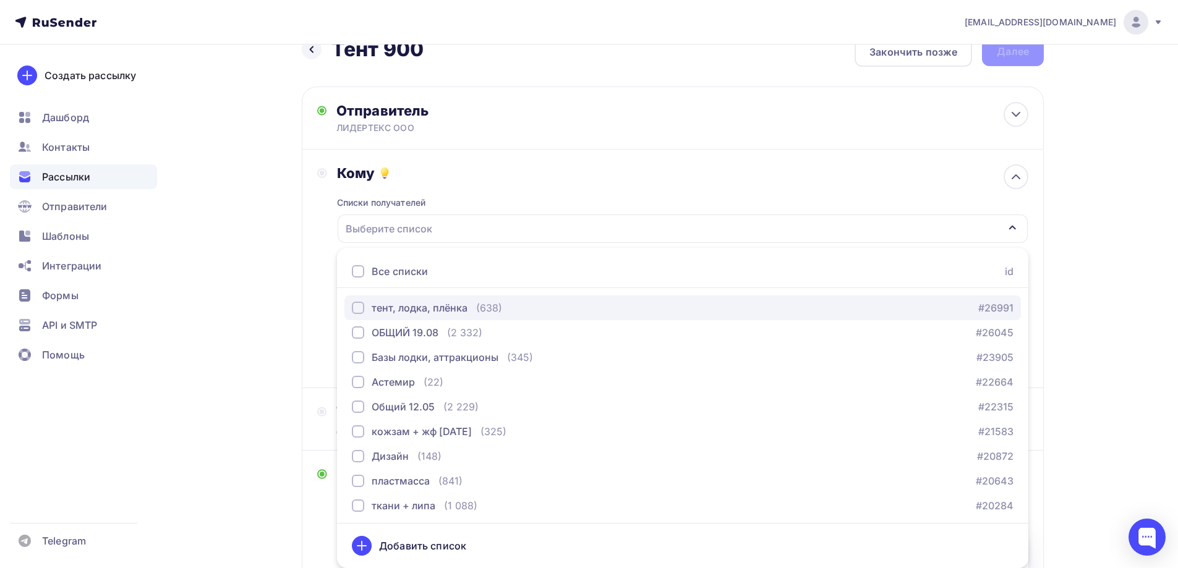
click at [360, 308] on div "button" at bounding box center [358, 308] width 12 height 12
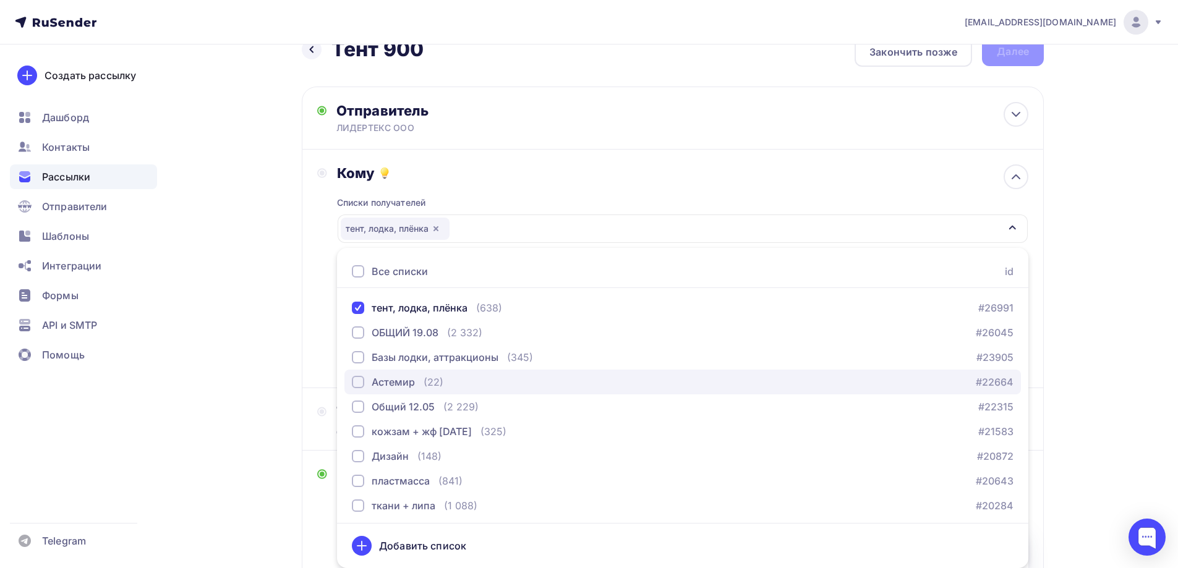
click at [361, 381] on div "button" at bounding box center [358, 382] width 12 height 12
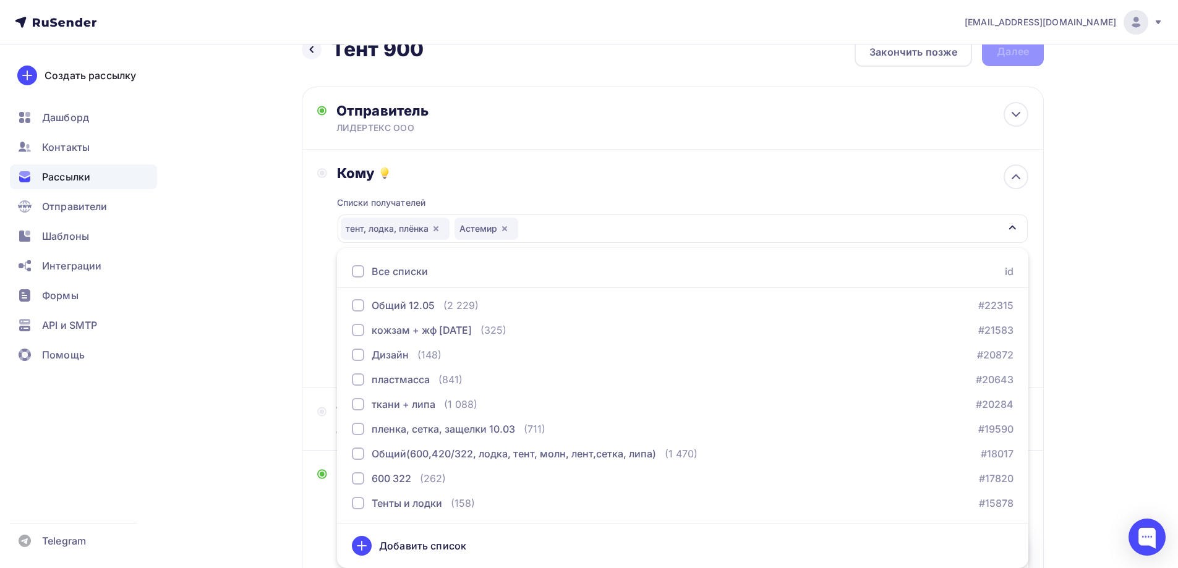
scroll to position [213, 0]
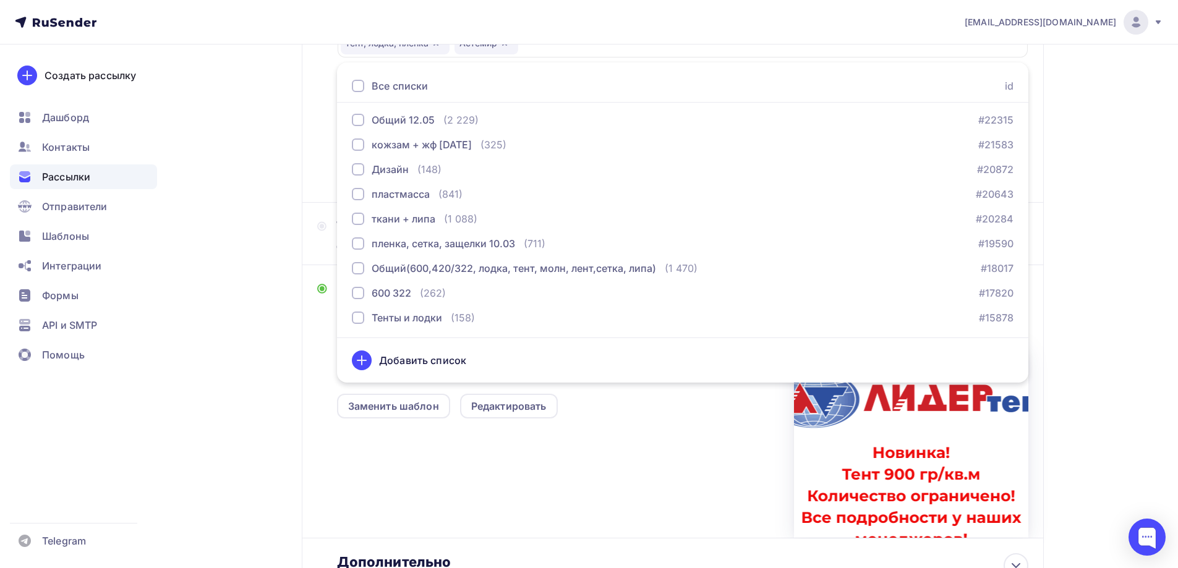
click at [291, 218] on div "Назад Тент 900 Тент 900 Закончить позже Далее Отправитель ЛИДЕРТЕКС ООО Email *…" at bounding box center [588, 256] width 1013 height 849
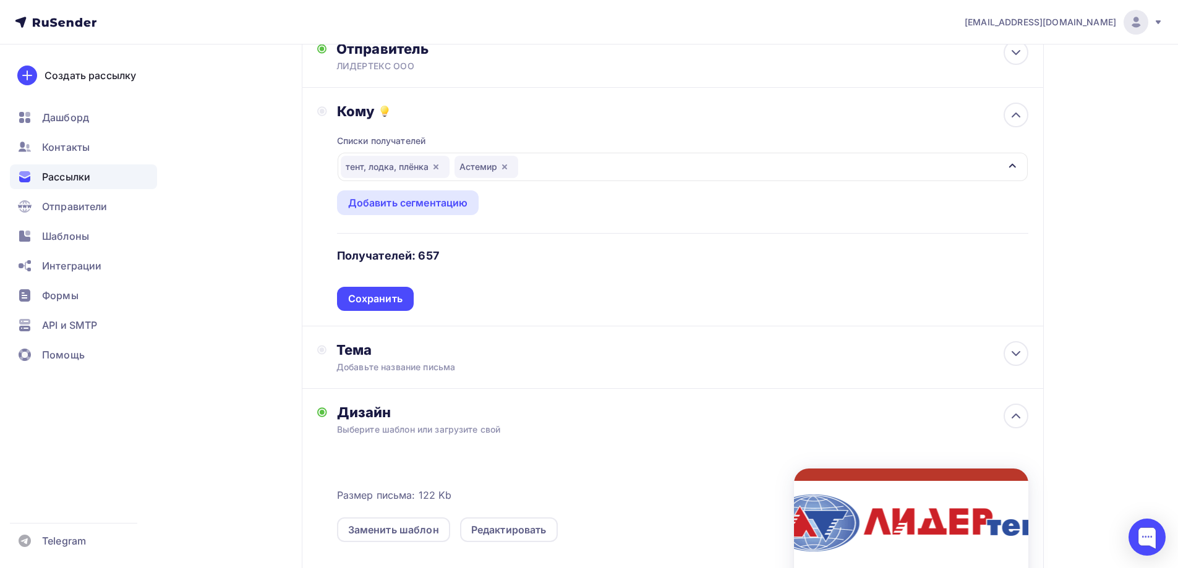
scroll to position [27, 0]
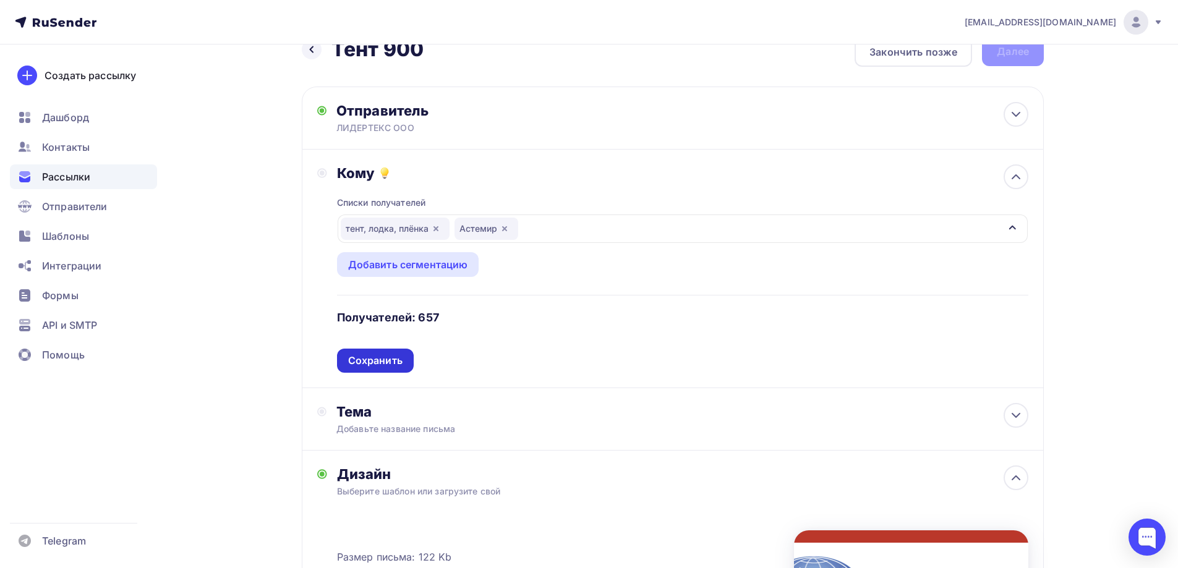
click at [381, 358] on div "Сохранить" at bounding box center [375, 361] width 54 height 14
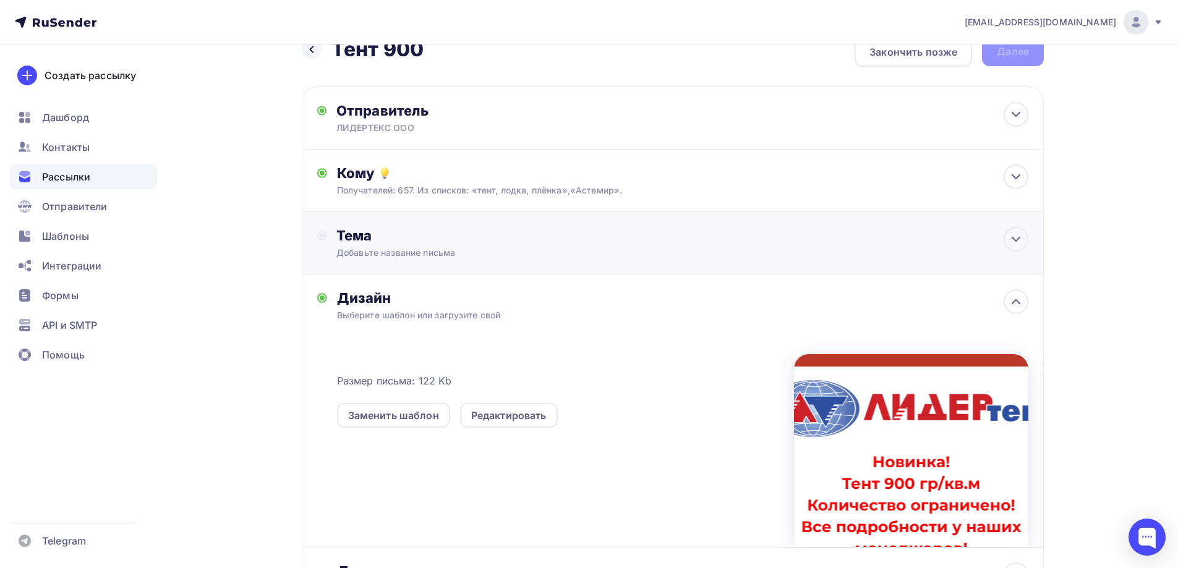
drag, startPoint x: 1017, startPoint y: 236, endPoint x: 737, endPoint y: 294, distance: 285.4
click at [1016, 236] on icon at bounding box center [1015, 239] width 15 height 15
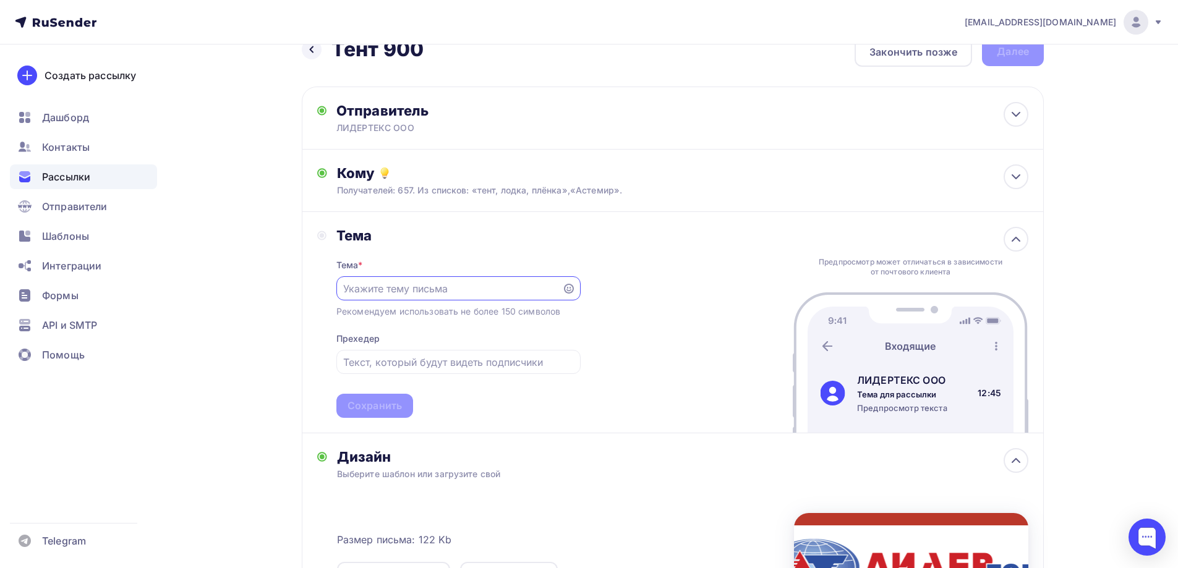
click at [374, 291] on input "text" at bounding box center [448, 288] width 211 height 15
drag, startPoint x: 473, startPoint y: 289, endPoint x: 318, endPoint y: 291, distance: 155.2
click at [318, 291] on div "Тема Тема * Тентовый ПВХ 900 гр/ Рекомендуем использовать не более 150 символов…" at bounding box center [448, 322] width 263 height 191
type input "НОВИНКА! Ткань ПВХ"
click at [378, 361] on input "text" at bounding box center [458, 362] width 230 height 15
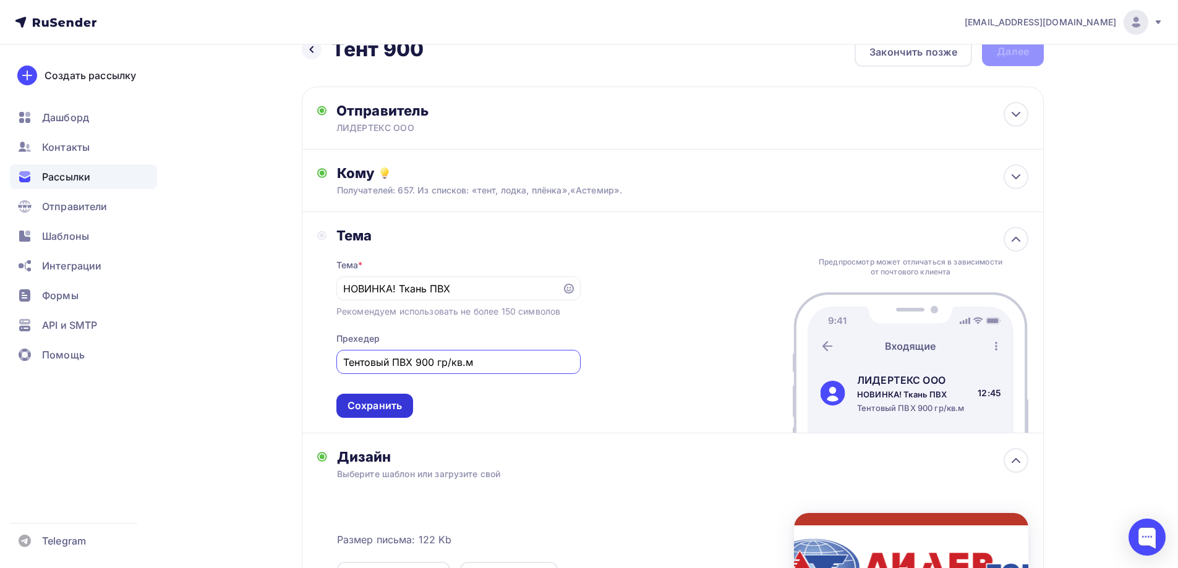
type input "Тентовый ПВХ 900 гр/кв.м"
click at [389, 395] on div "Сохранить" at bounding box center [374, 406] width 77 height 24
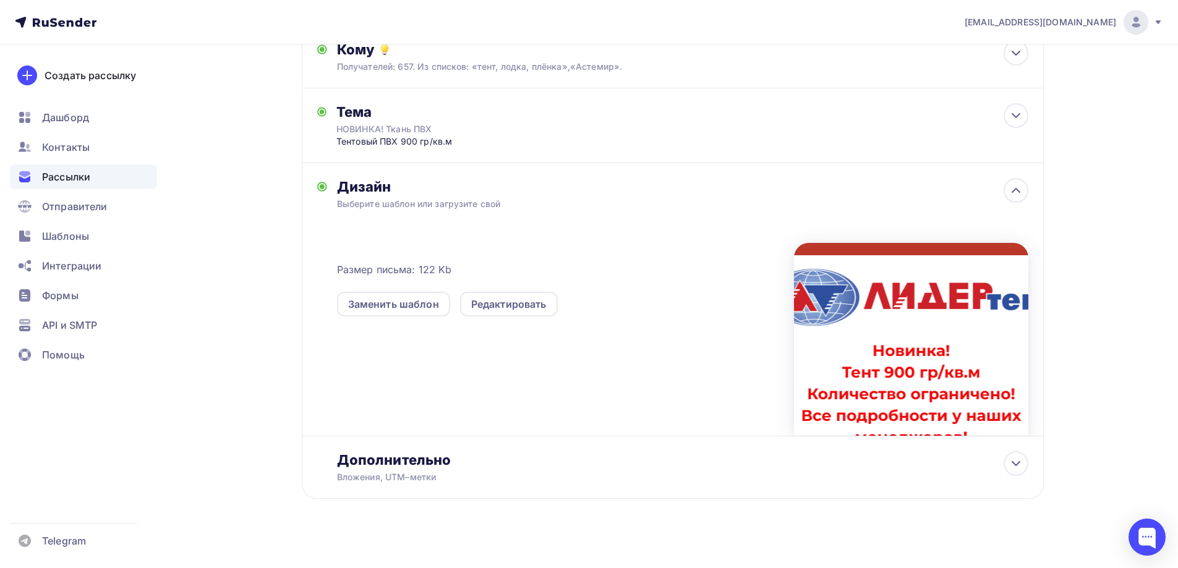
scroll to position [0, 0]
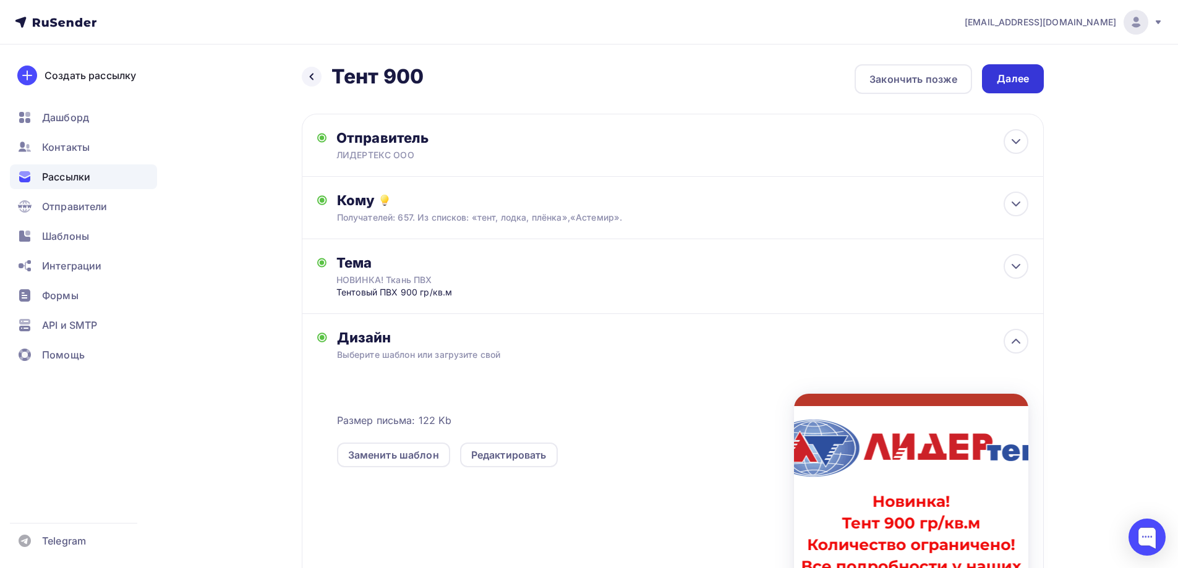
click at [1014, 83] on div "Далее" at bounding box center [1012, 79] width 32 height 14
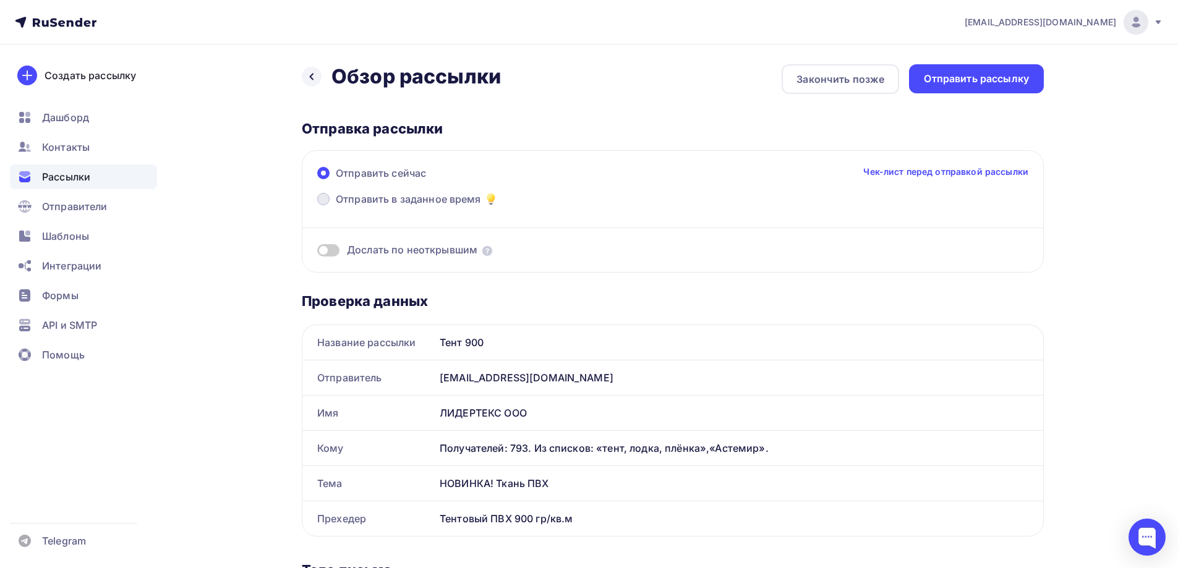
click at [323, 198] on span at bounding box center [323, 199] width 12 height 12
click at [336, 206] on input "Отправить в заданное время" at bounding box center [336, 206] width 0 height 0
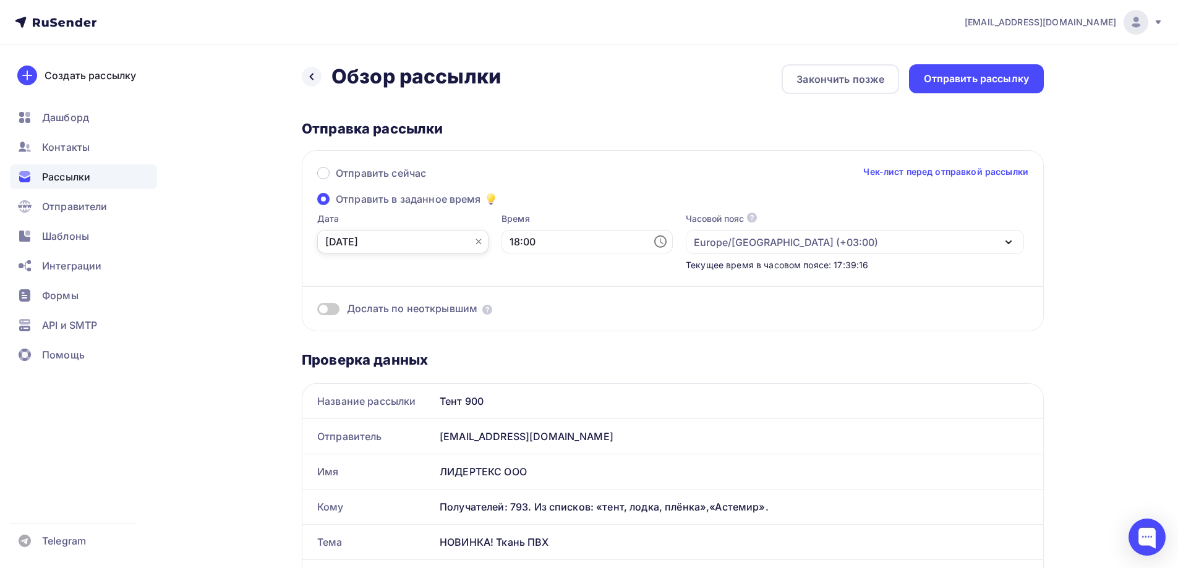
click at [419, 240] on input "15.09.2025" at bounding box center [402, 241] width 171 height 23
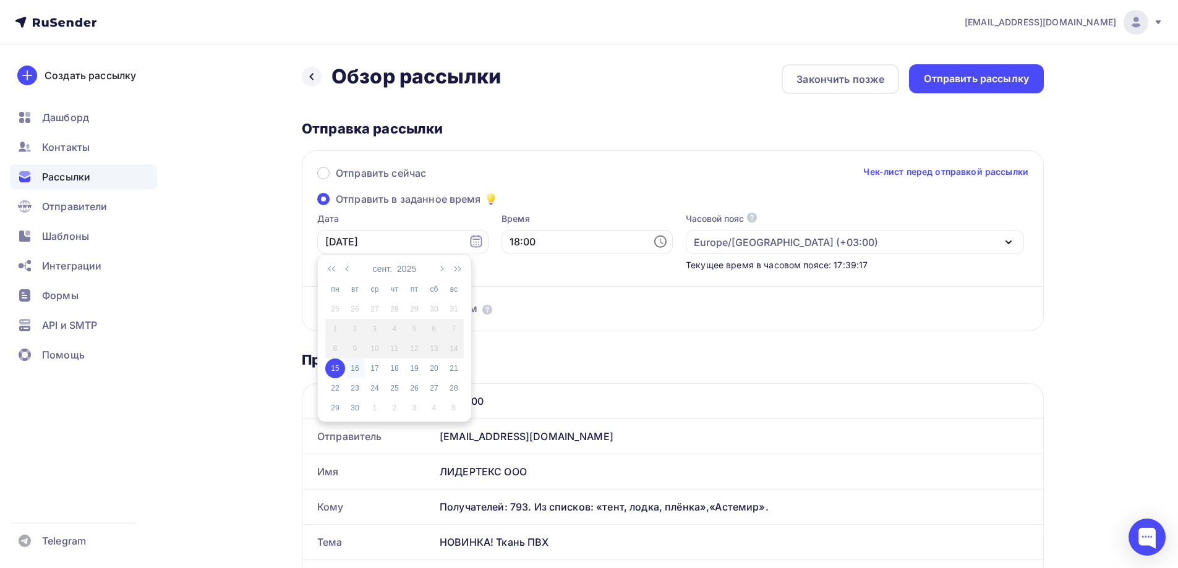
click at [355, 367] on div "16" at bounding box center [355, 368] width 20 height 11
type input "16.09.2025"
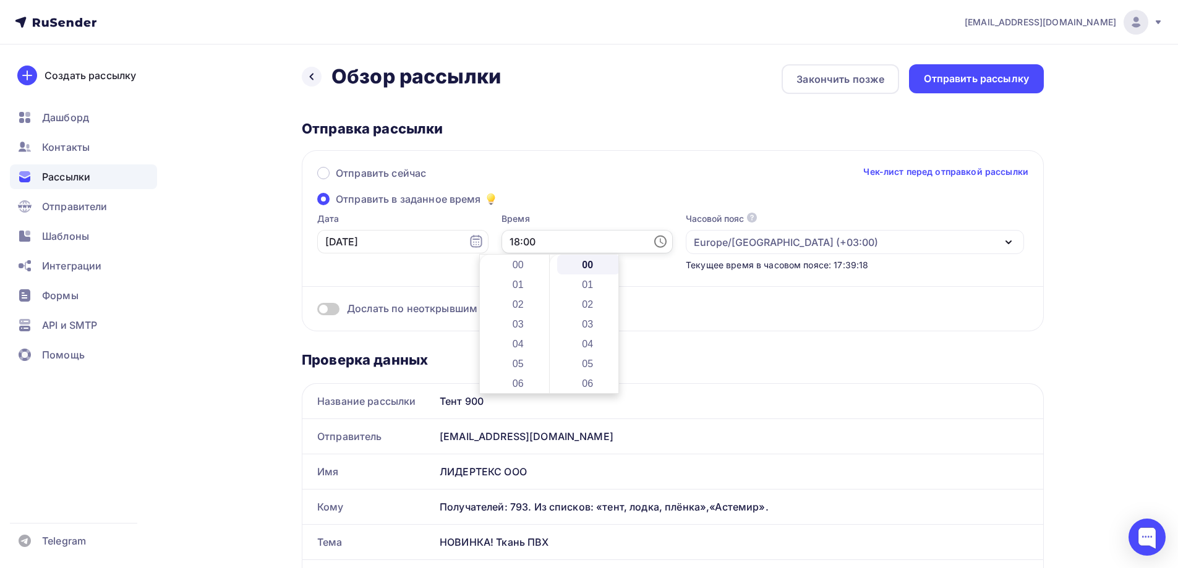
click at [566, 246] on input "18:00" at bounding box center [586, 241] width 171 height 23
click at [519, 332] on li "09" at bounding box center [519, 334] width 64 height 20
click at [586, 371] on li "15" at bounding box center [589, 376] width 64 height 20
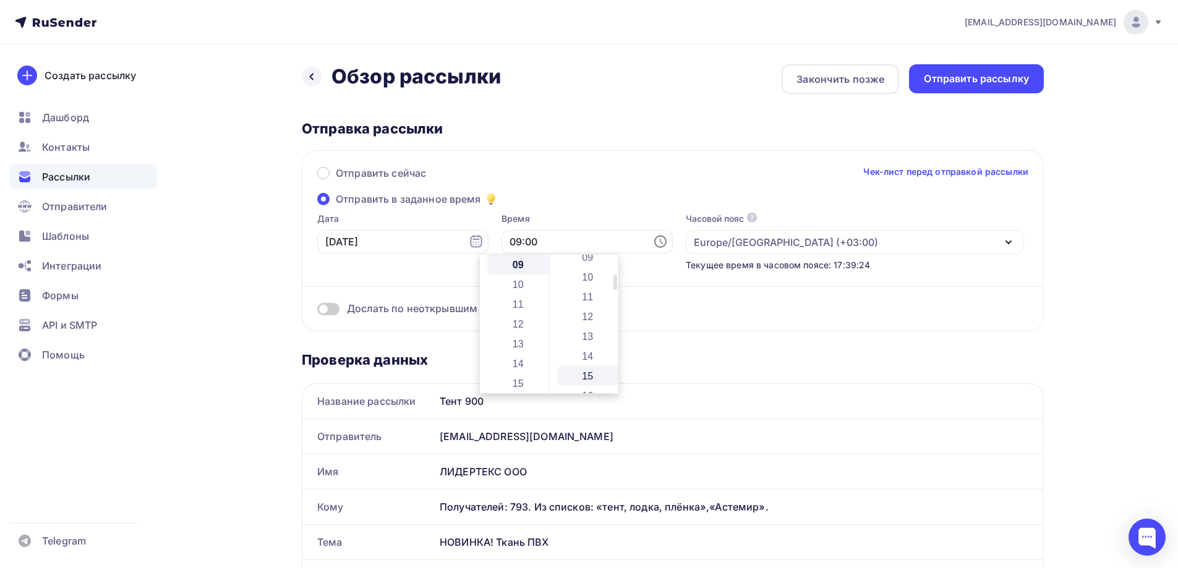
type input "09:15"
click at [882, 317] on div "Отправить сейчас Чек-лист перед отправкой рассылки Отправить в заданное время Д…" at bounding box center [673, 240] width 742 height 181
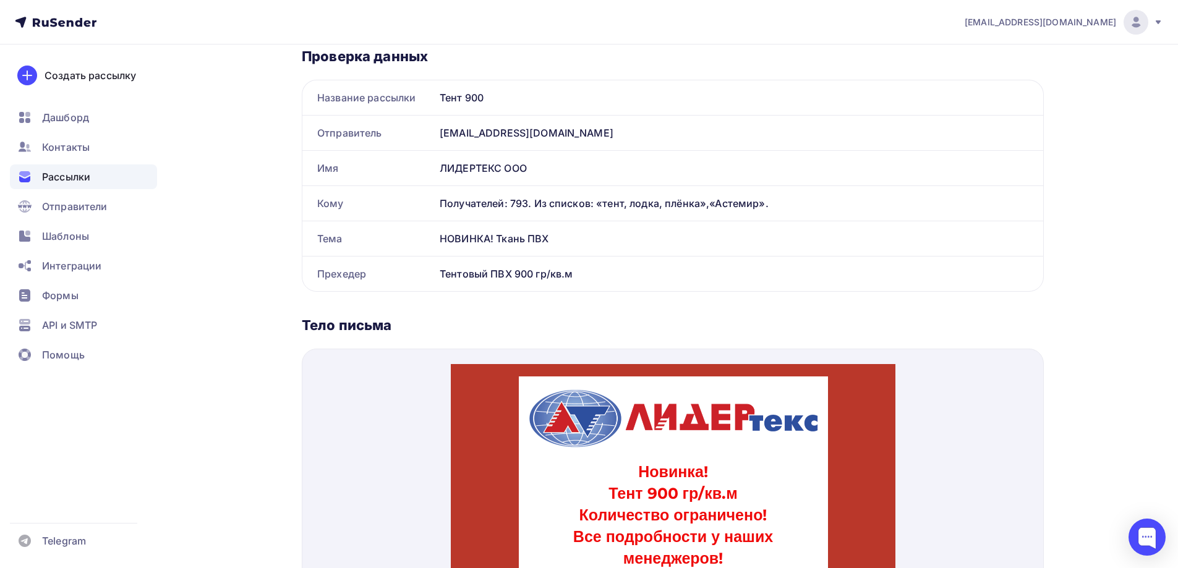
scroll to position [0, 0]
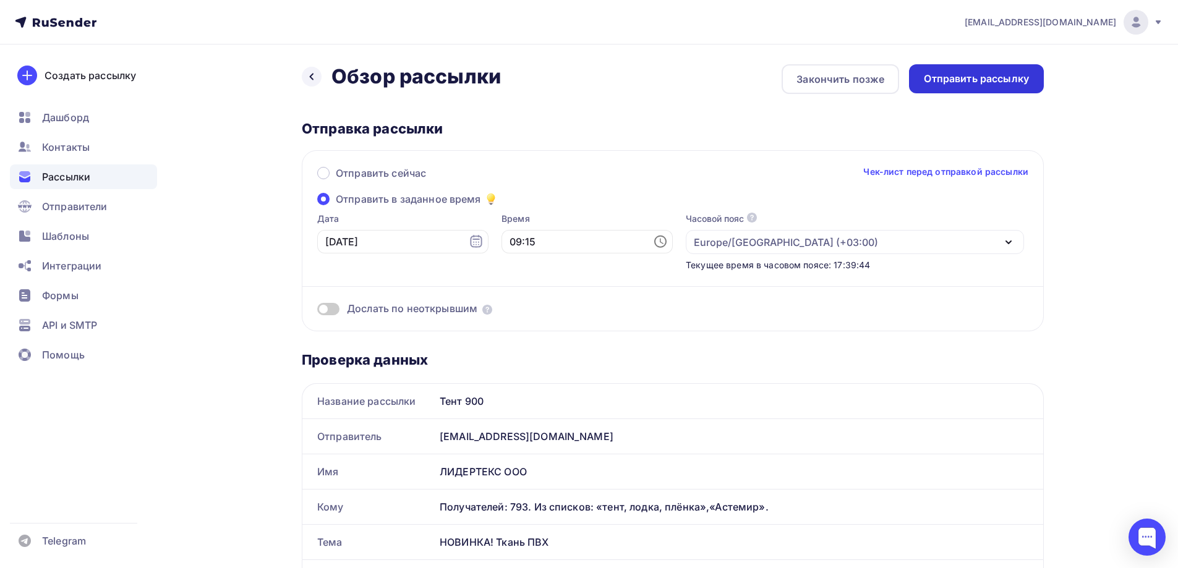
click at [998, 82] on div "Отправить рассылку" at bounding box center [976, 79] width 105 height 14
